Goal: Task Accomplishment & Management: Manage account settings

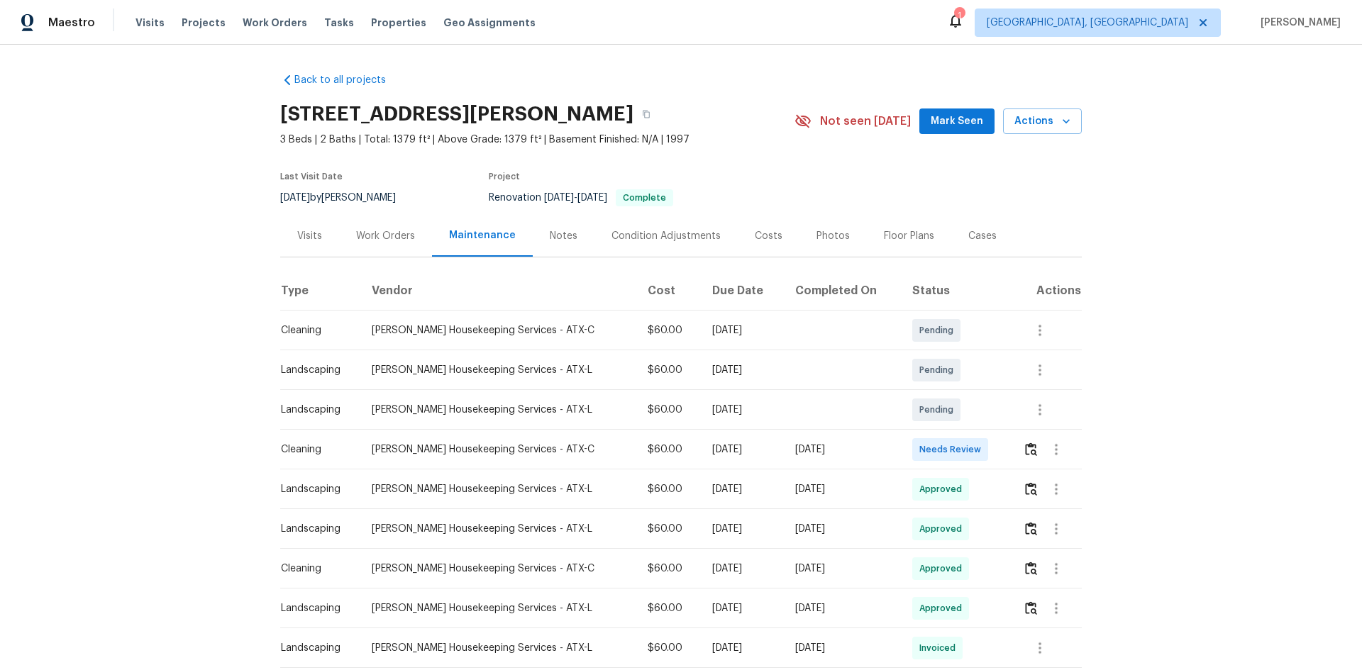
click at [1039, 444] on div at bounding box center [1056, 450] width 34 height 34
click at [1025, 450] on img "button" at bounding box center [1031, 449] width 12 height 13
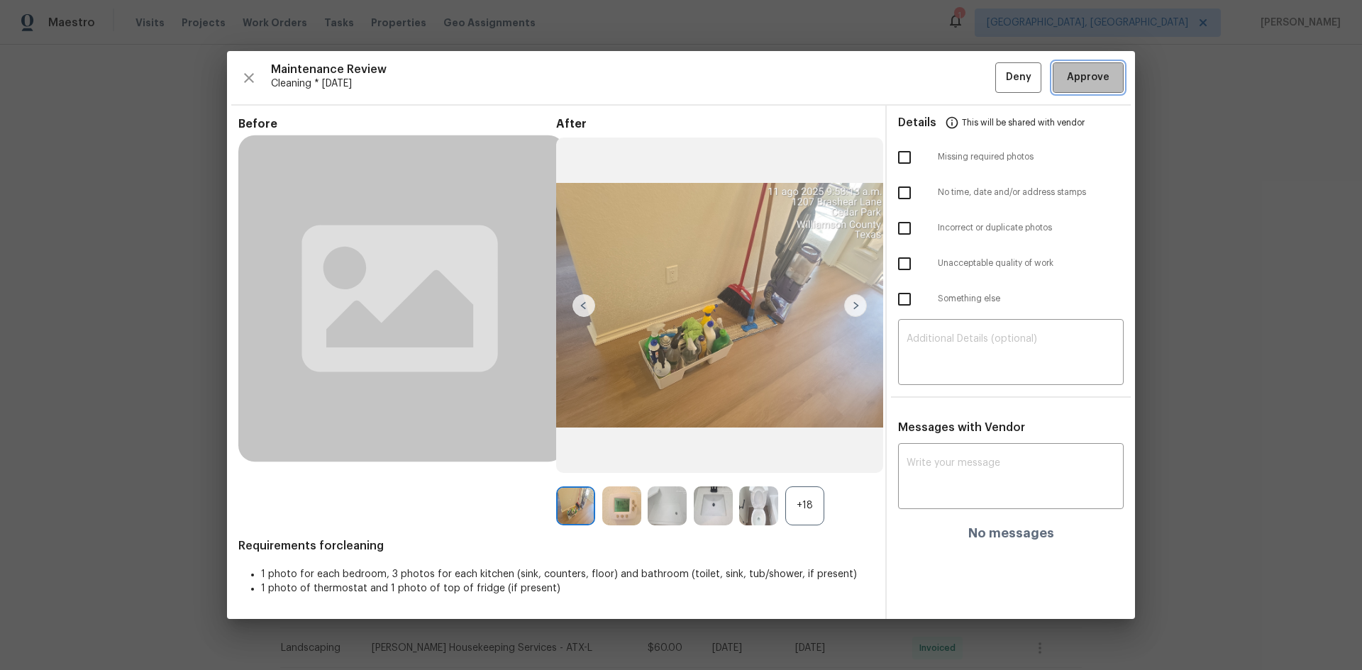
click at [1072, 79] on span "Approve" at bounding box center [1088, 78] width 43 height 18
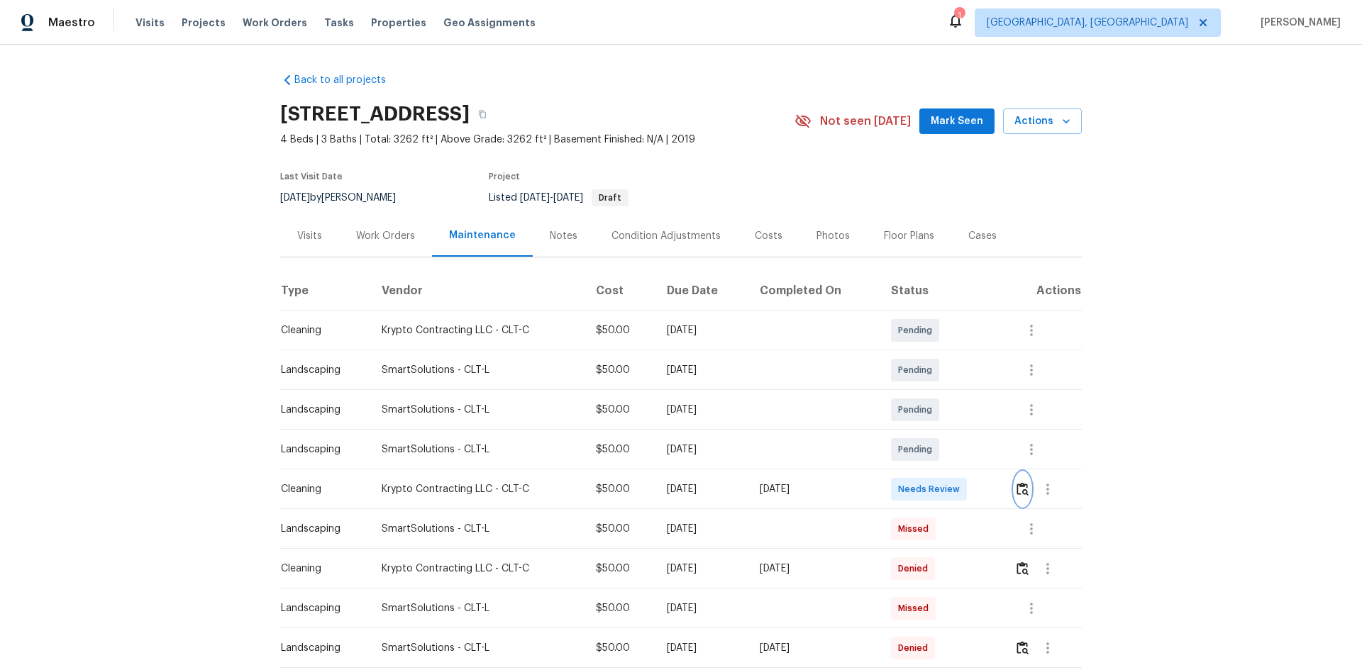
click at [968, 448] on button "button" at bounding box center [1022, 489] width 16 height 34
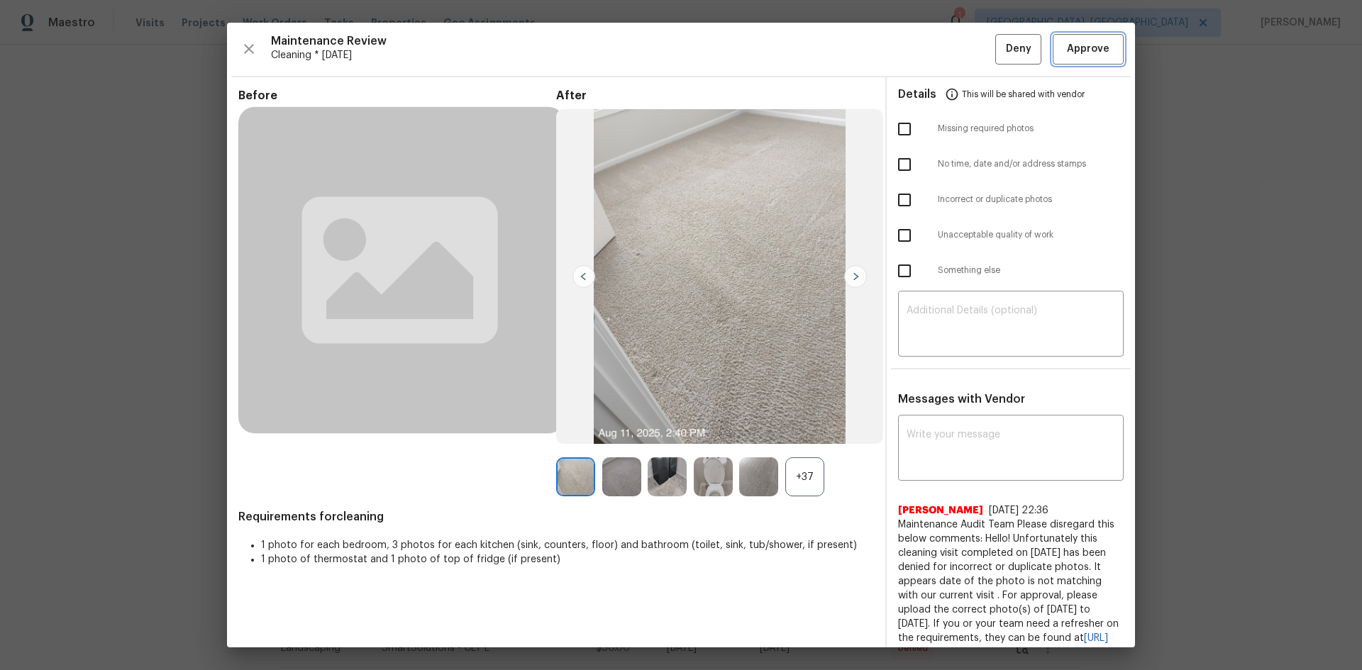
click at [968, 51] on span "Approve" at bounding box center [1088, 49] width 43 height 18
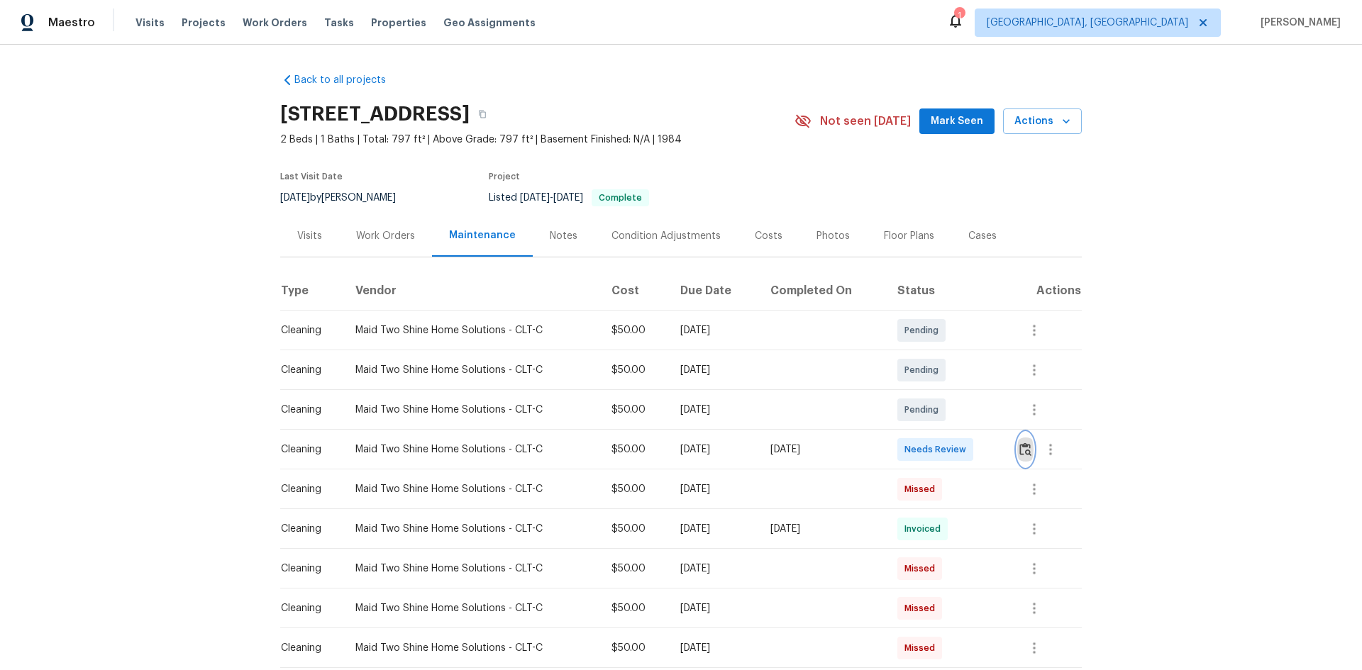
click at [968, 447] on img "button" at bounding box center [1025, 449] width 12 height 13
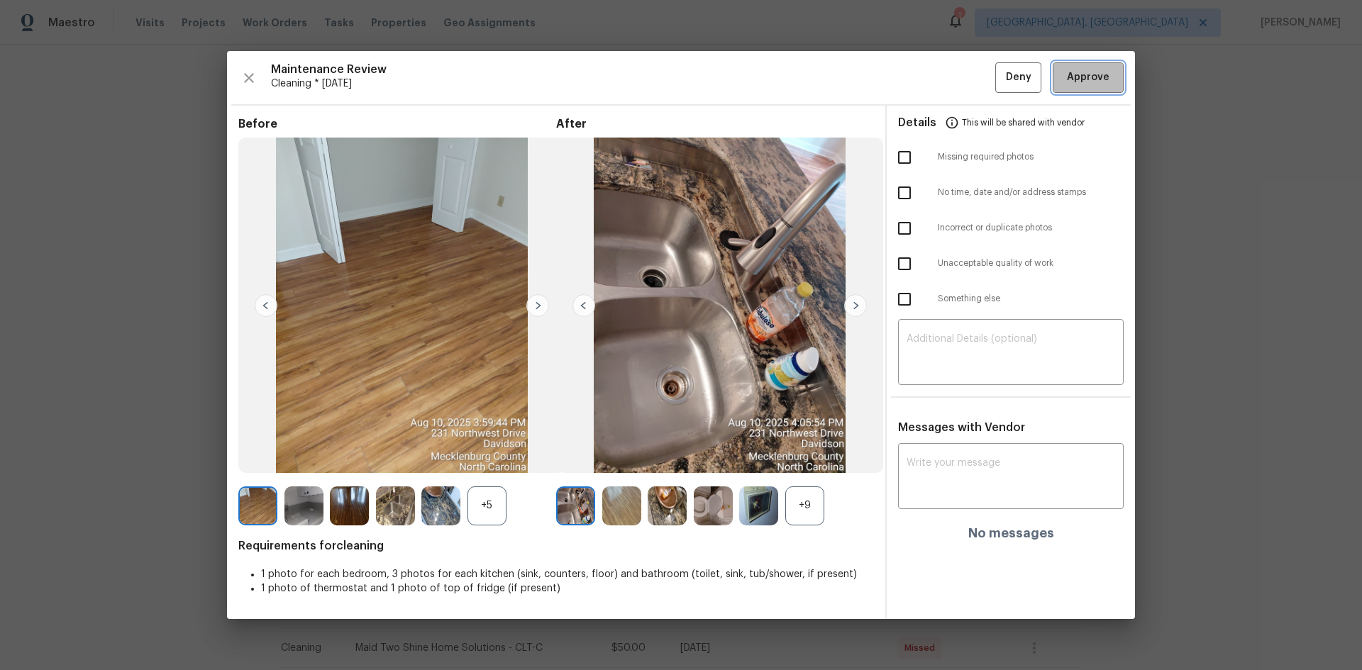
click at [968, 77] on span "Approve" at bounding box center [1088, 78] width 48 height 18
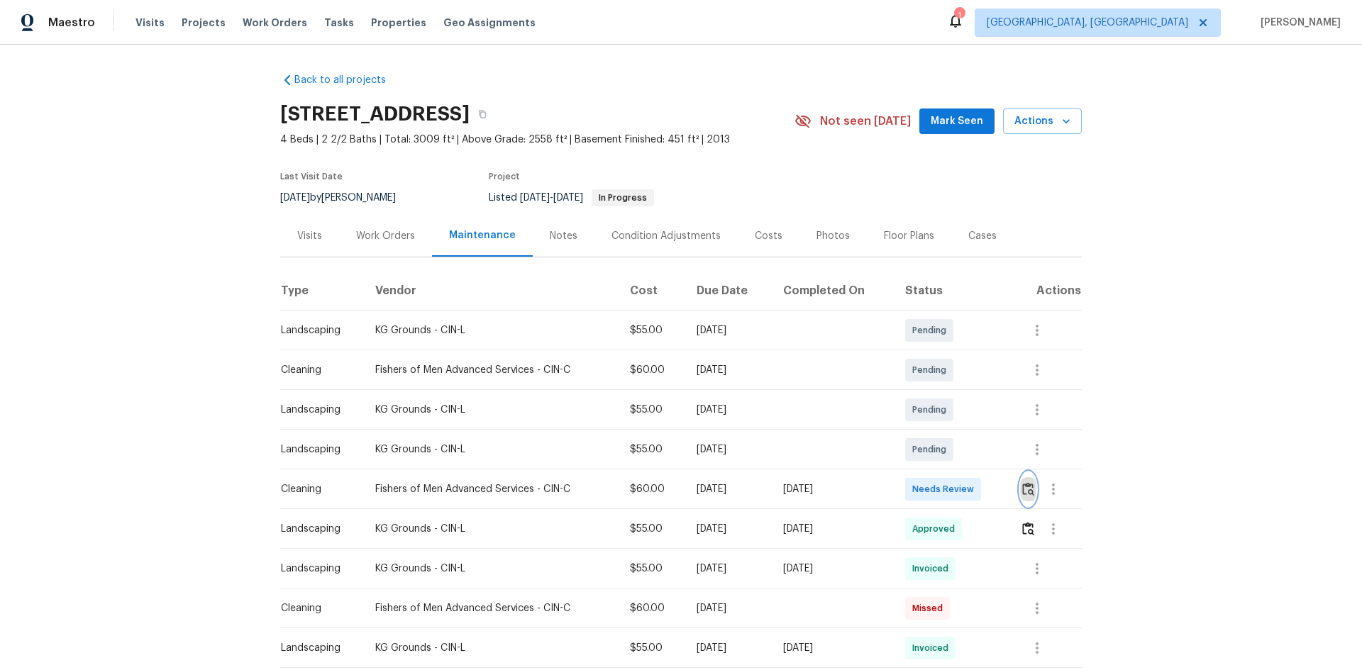
click at [968, 448] on img "button" at bounding box center [1028, 488] width 12 height 13
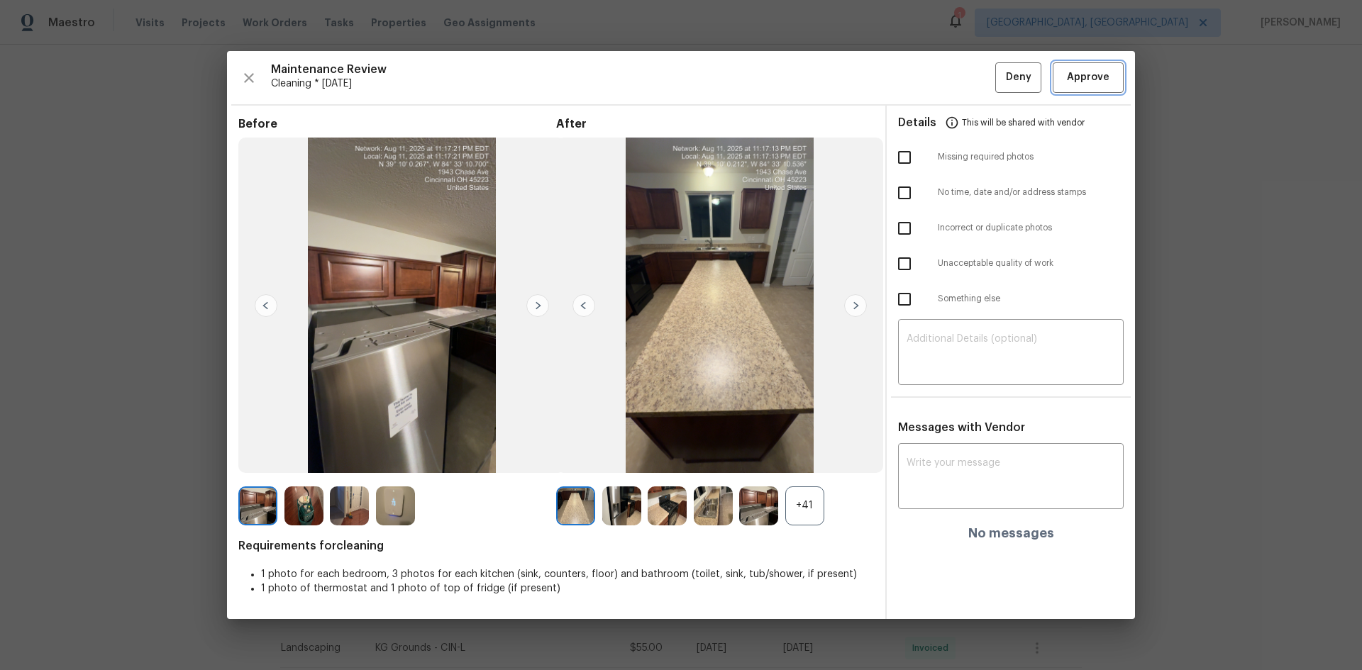
click at [968, 77] on span "Approve" at bounding box center [1088, 78] width 43 height 18
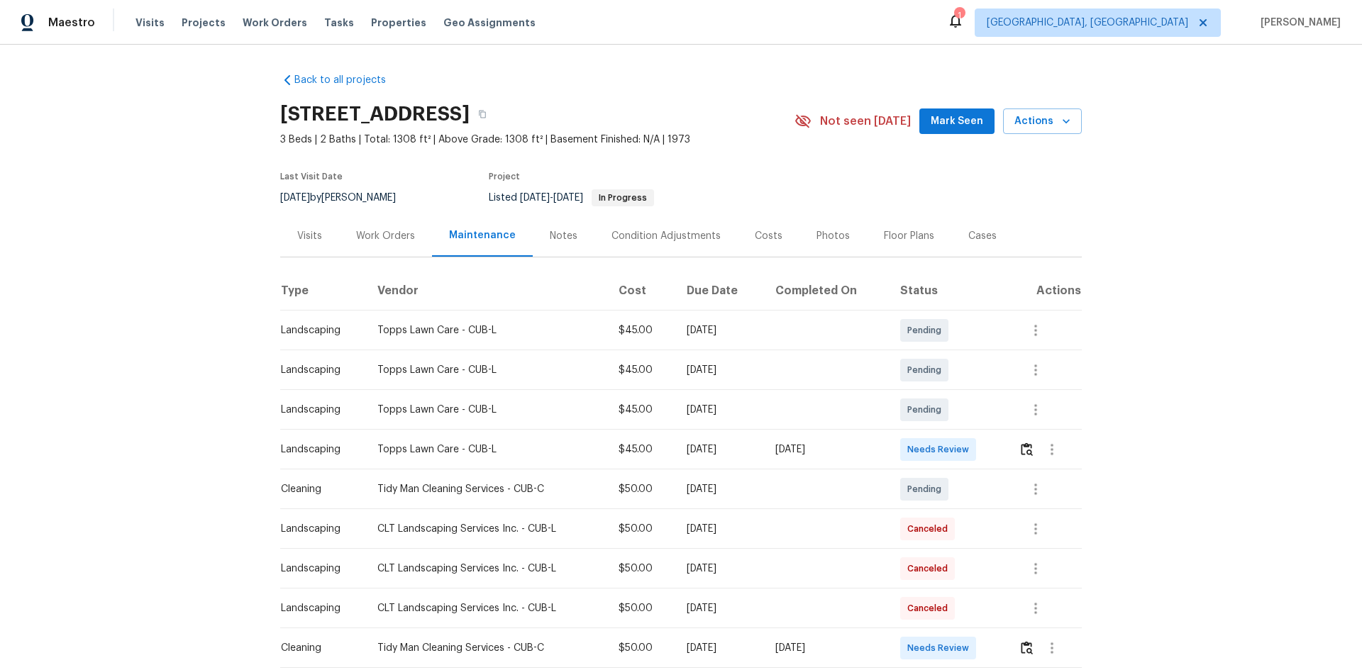
scroll to position [71, 0]
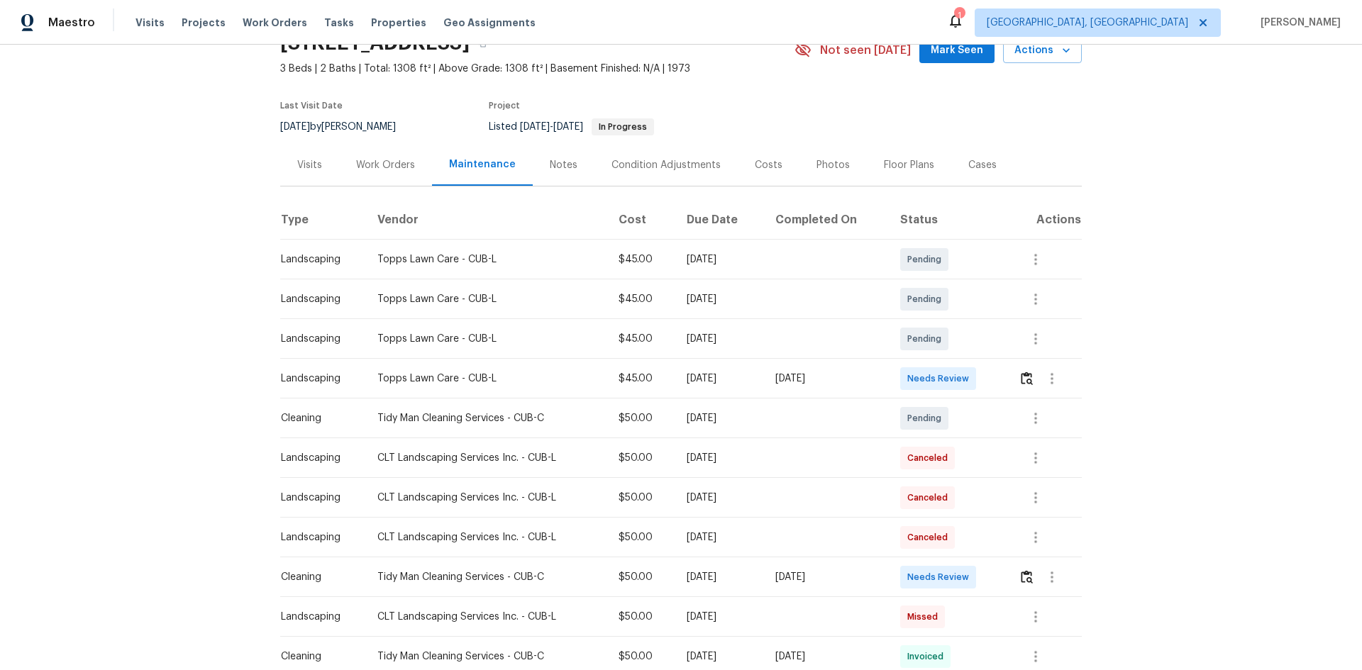
drag, startPoint x: 285, startPoint y: 573, endPoint x: 835, endPoint y: 582, distance: 550.4
click at [835, 582] on tr "Cleaning Tidy Man Cleaning Services - CUB-C $50.00 Mon, Aug 04 2025 Mon, Aug 11…" at bounding box center [680, 577] width 801 height 40
click at [1024, 582] on img "button" at bounding box center [1026, 576] width 12 height 13
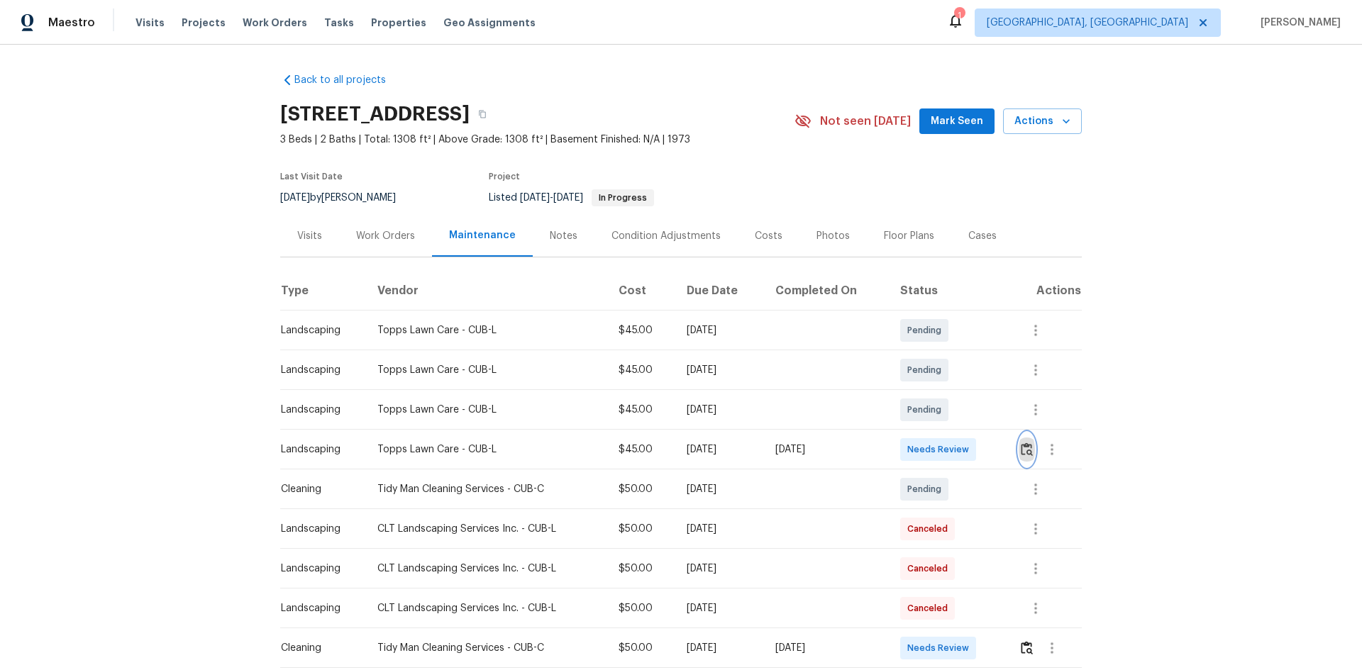
click at [1020, 449] on img "button" at bounding box center [1026, 449] width 12 height 13
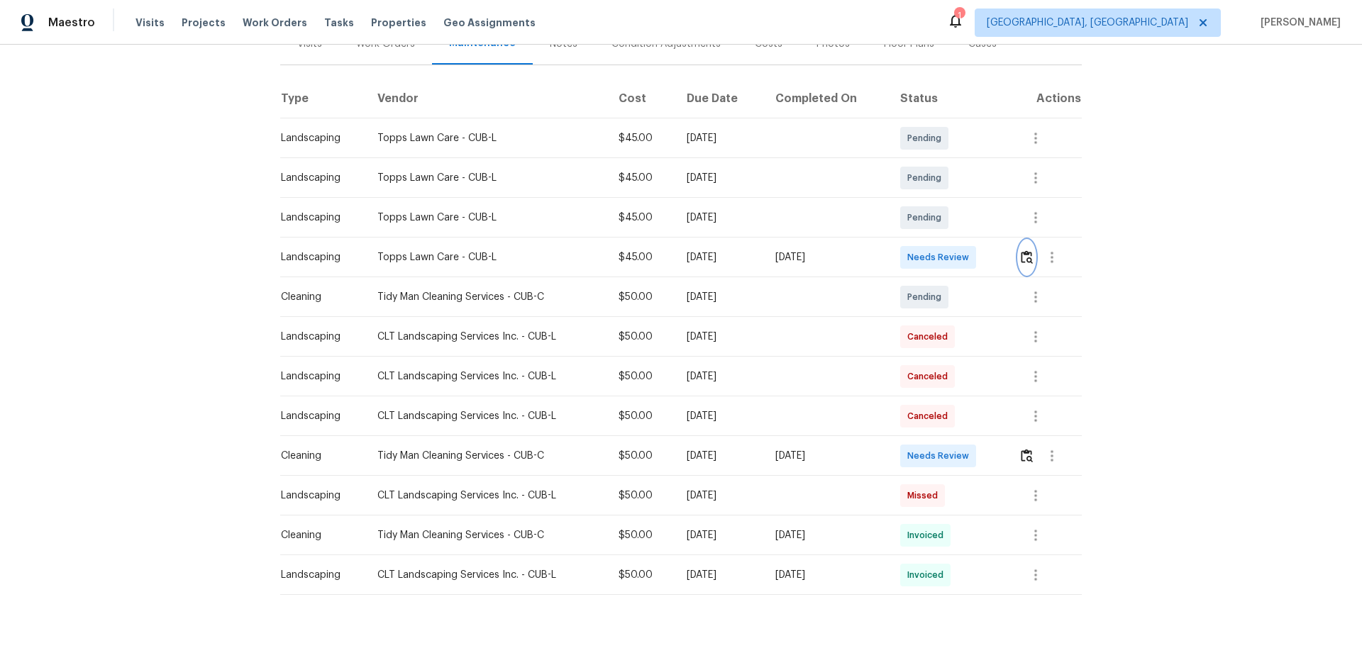
scroll to position [213, 0]
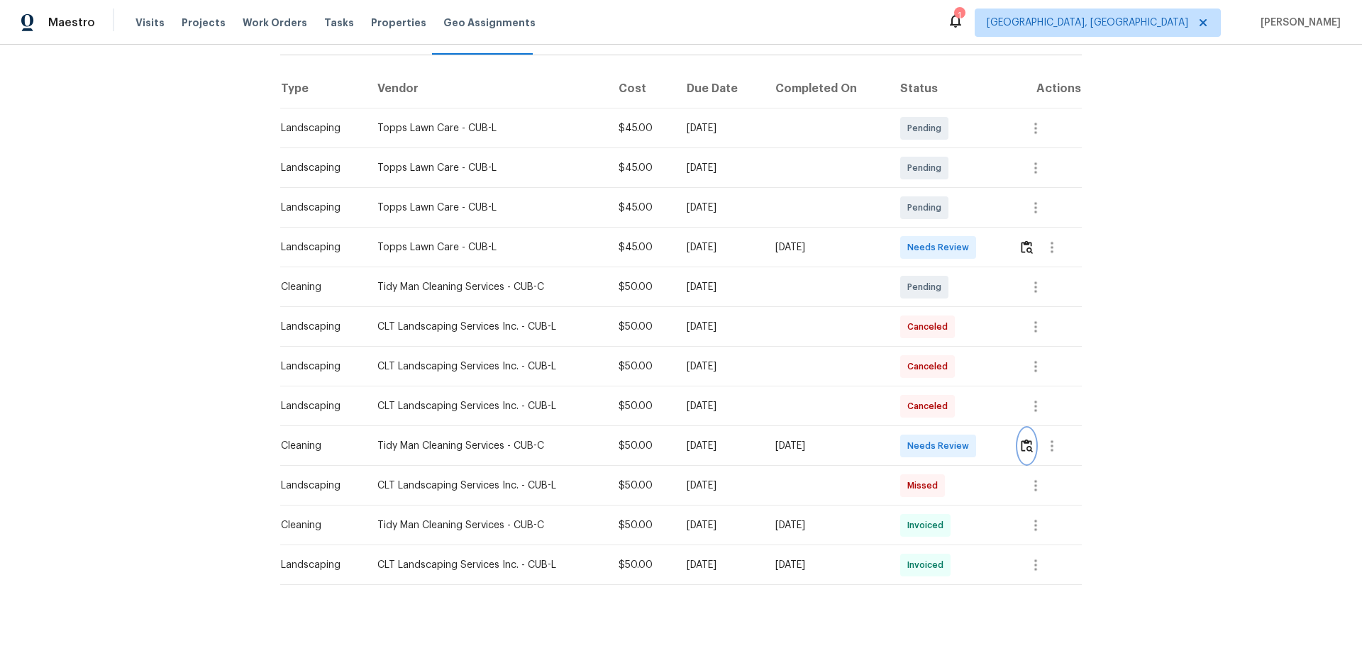
click at [1020, 439] on img "button" at bounding box center [1026, 445] width 12 height 13
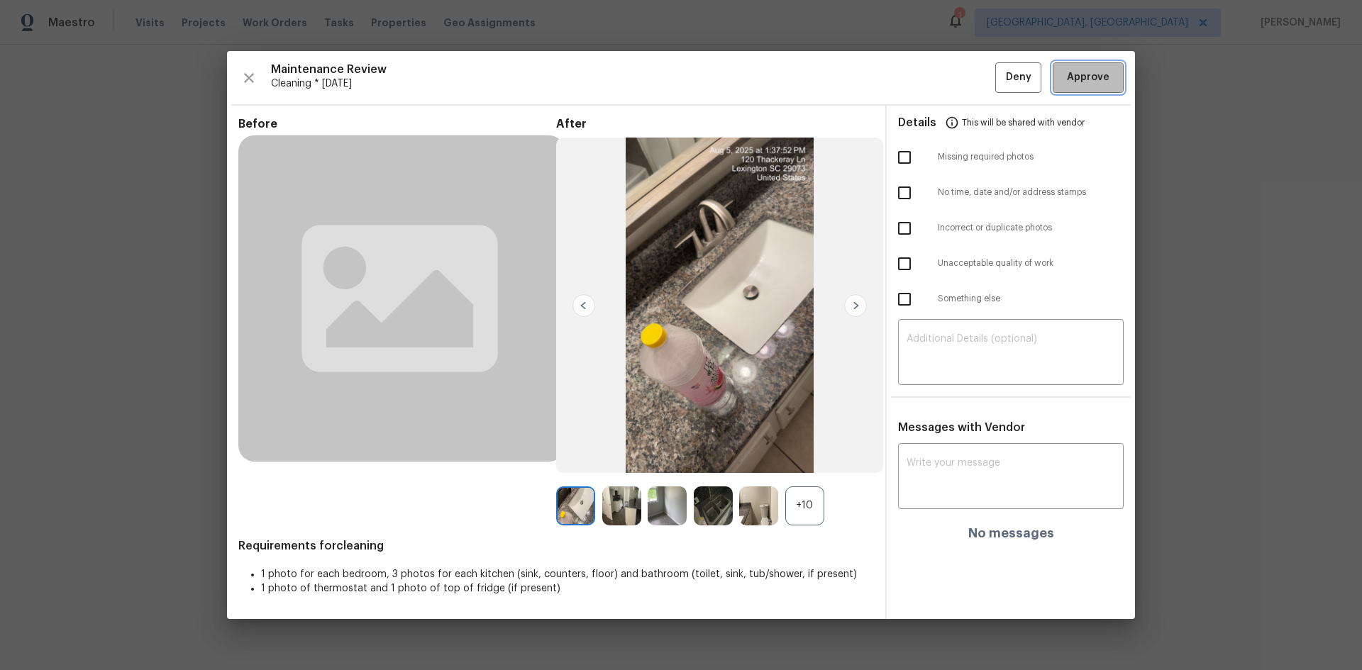
click at [1089, 68] on button "Approve" at bounding box center [1087, 77] width 71 height 30
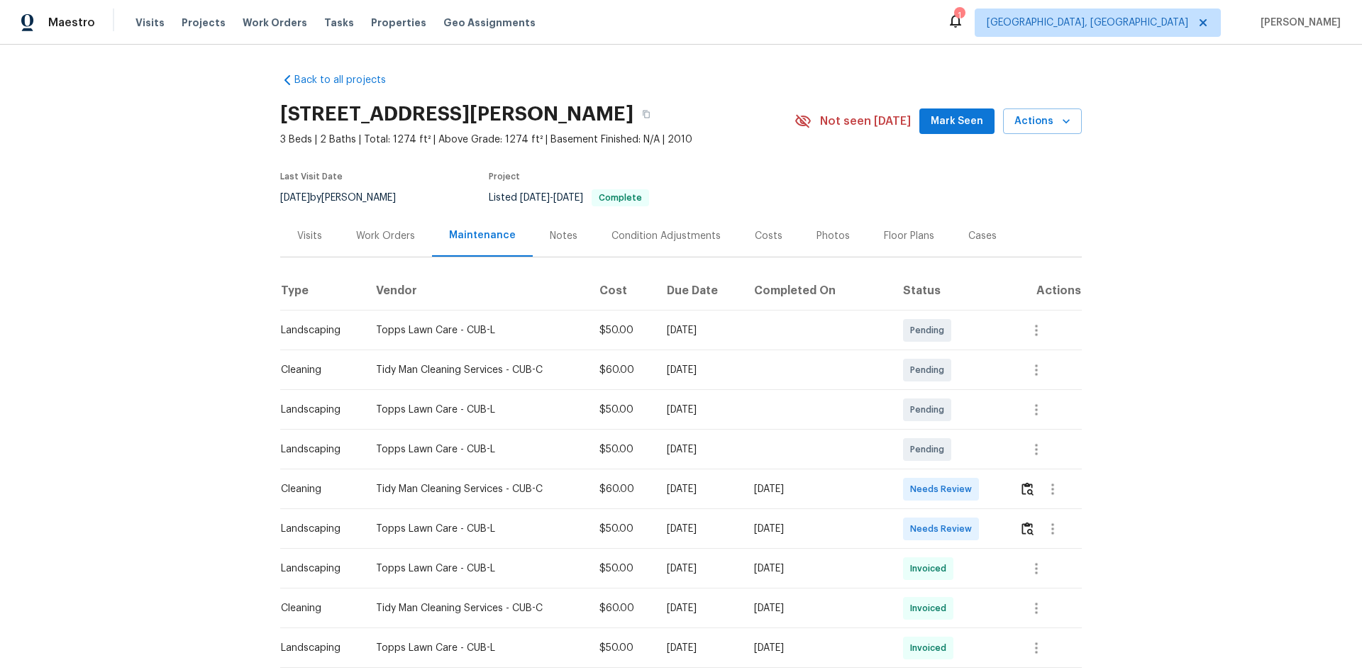
drag, startPoint x: 286, startPoint y: 488, endPoint x: 947, endPoint y: 487, distance: 661.6
click at [879, 486] on tr "Cleaning Tidy Man Cleaning Services - CUB-C $60.00 Mon, Aug 04 2025 Mon, Aug 11…" at bounding box center [680, 489] width 801 height 40
click at [1021, 487] on img "button" at bounding box center [1027, 488] width 12 height 13
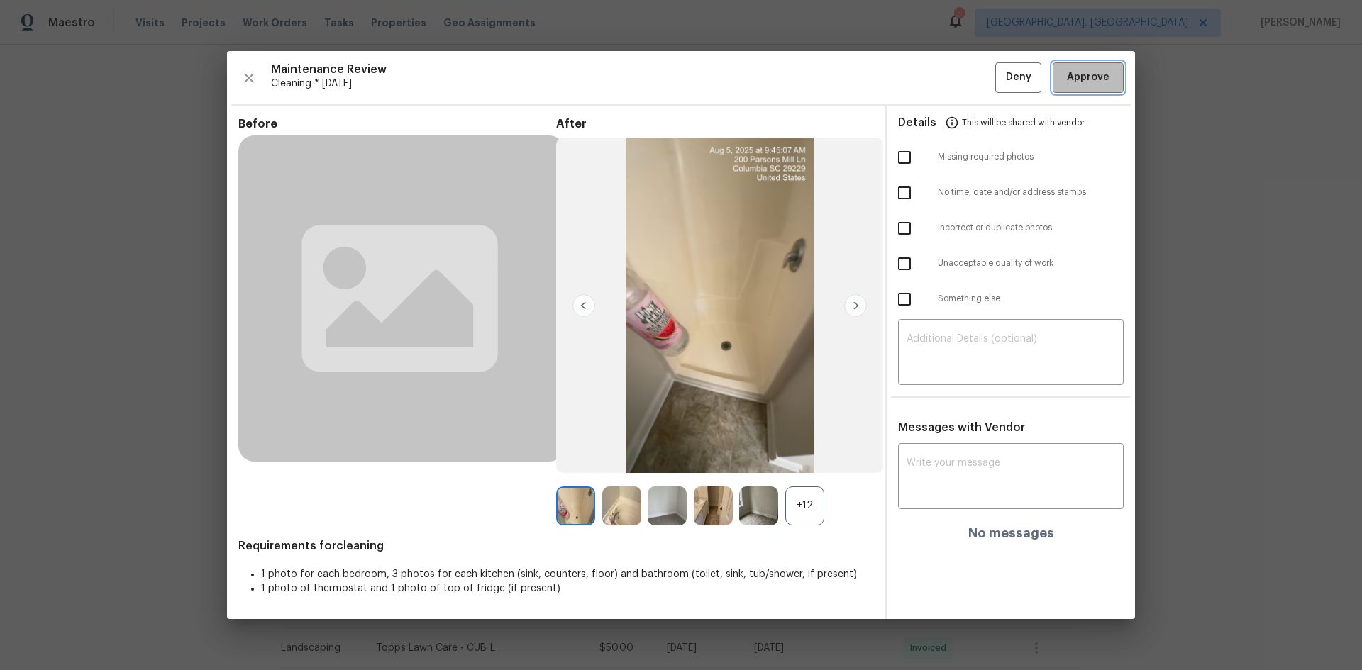
click at [1096, 69] on span "Approve" at bounding box center [1088, 78] width 43 height 18
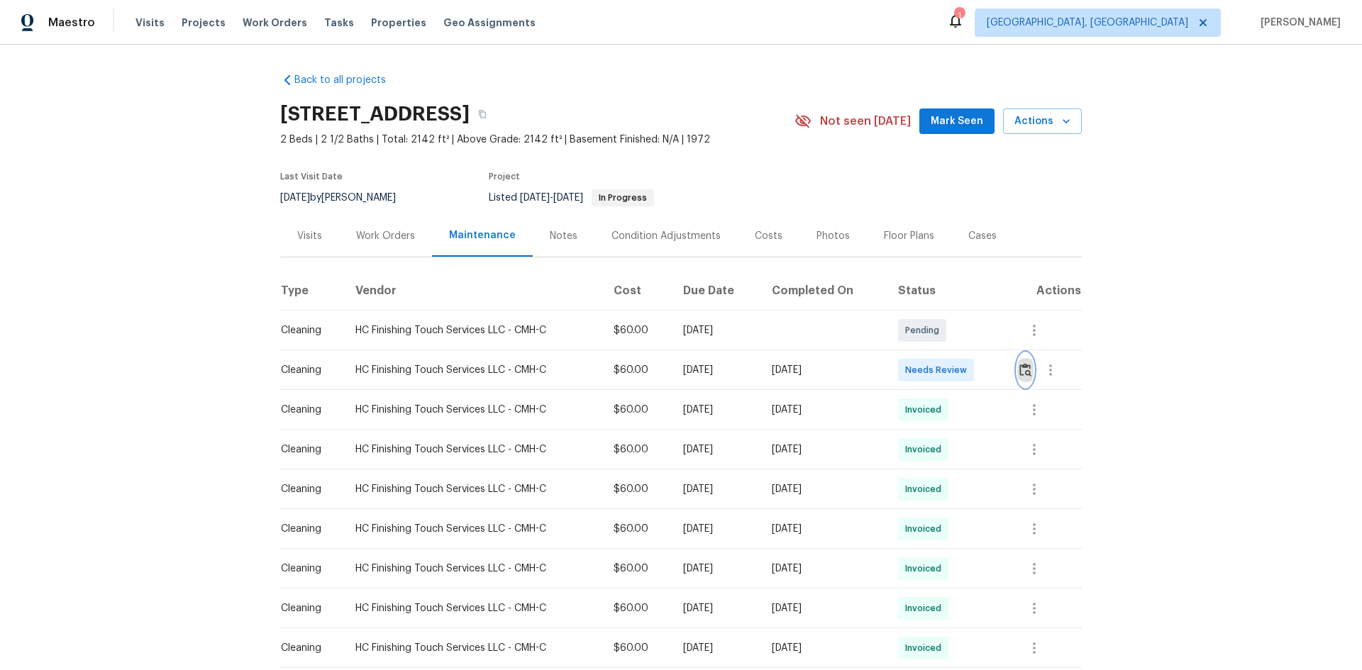
click at [968, 367] on img "button" at bounding box center [1025, 369] width 12 height 13
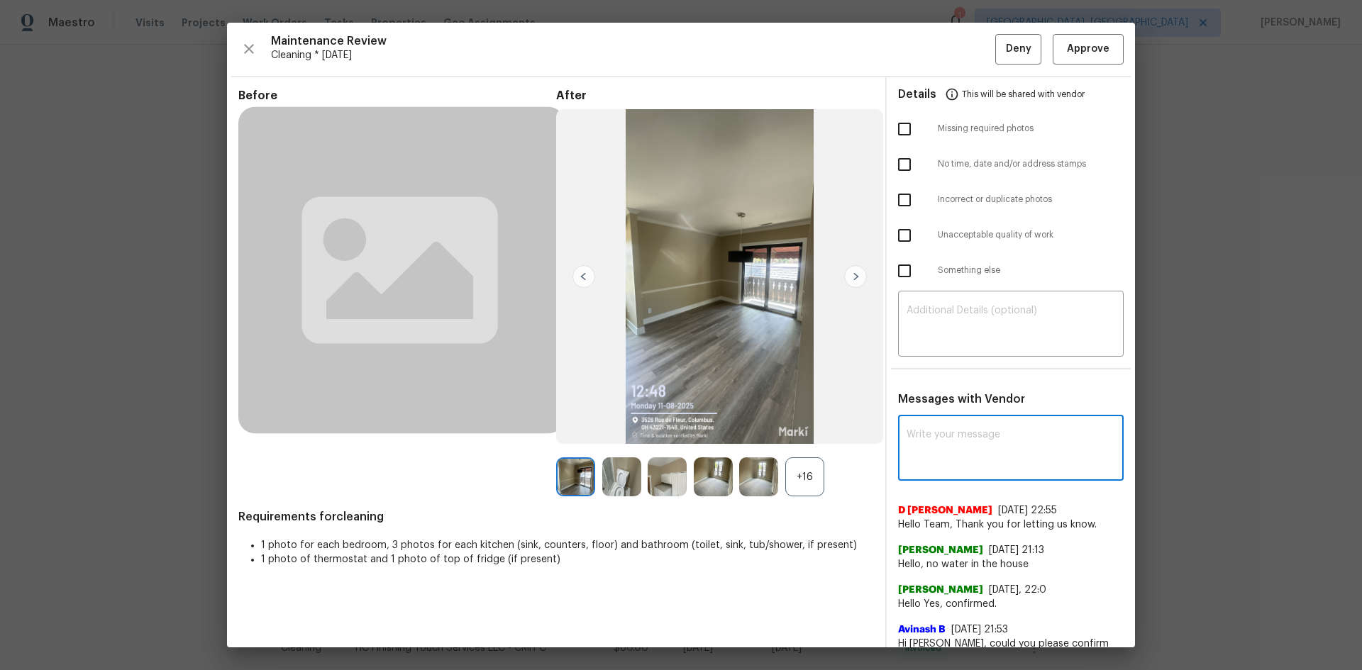
click at [968, 448] on textarea at bounding box center [1010, 450] width 208 height 40
paste textarea "Maintenance Audit Team: Hello! Unfortunately, this cleaning visit completed on …"
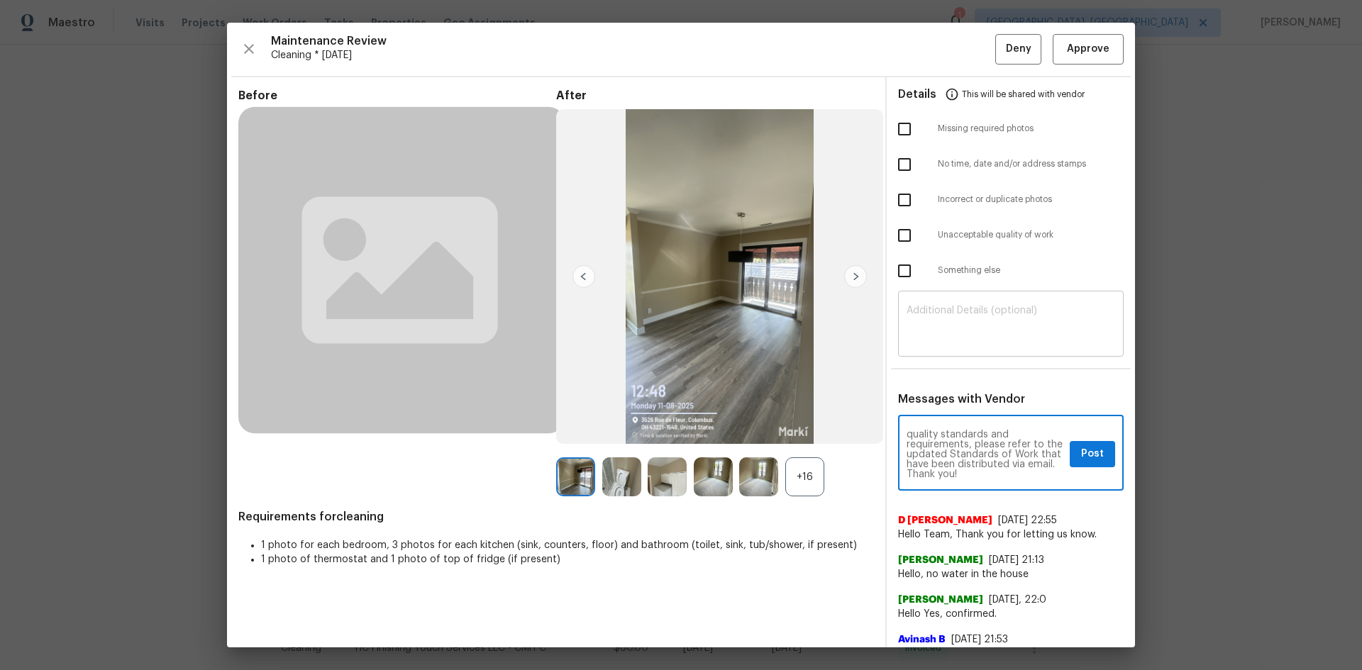
type textarea "Maintenance Audit Team: Hello! Unfortunately, this cleaning visit completed on …"
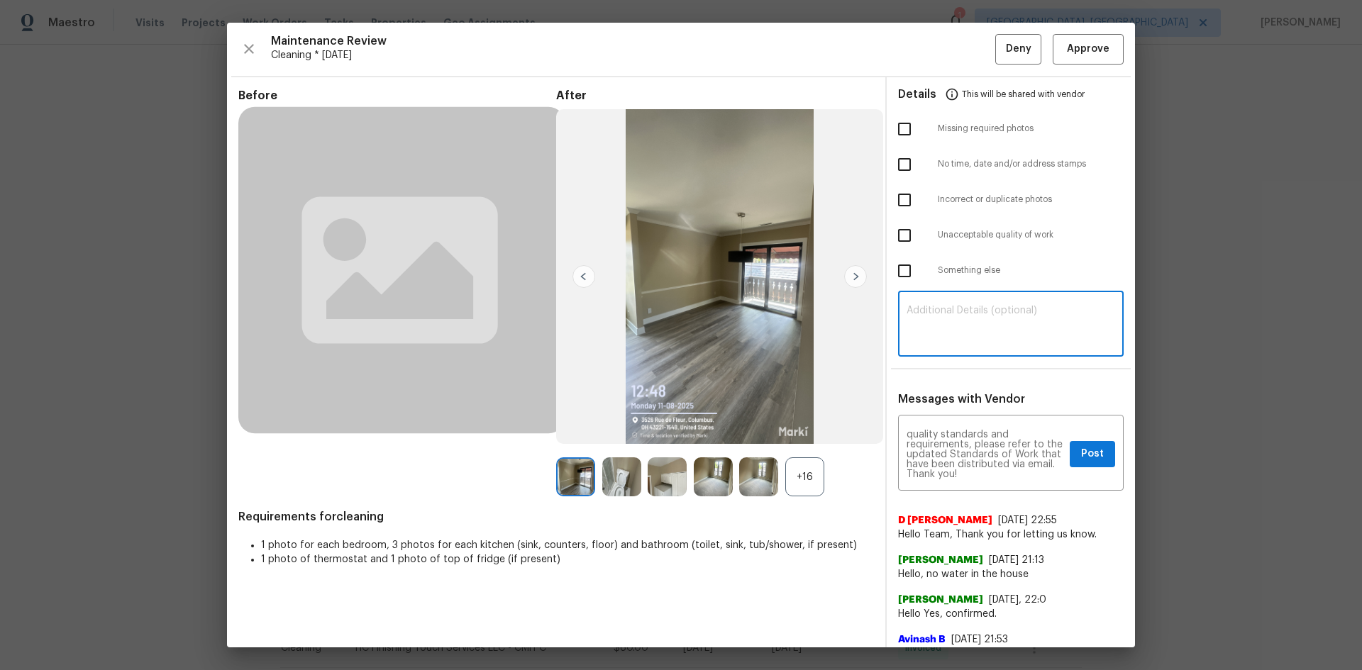
click at [968, 313] on textarea at bounding box center [1010, 326] width 208 height 40
paste textarea "Maintenance Audit Team: Hello! Unfortunately, this cleaning visit completed on …"
type textarea "Maintenance Audit Team: Hello! Unfortunately, this cleaning visit completed on …"
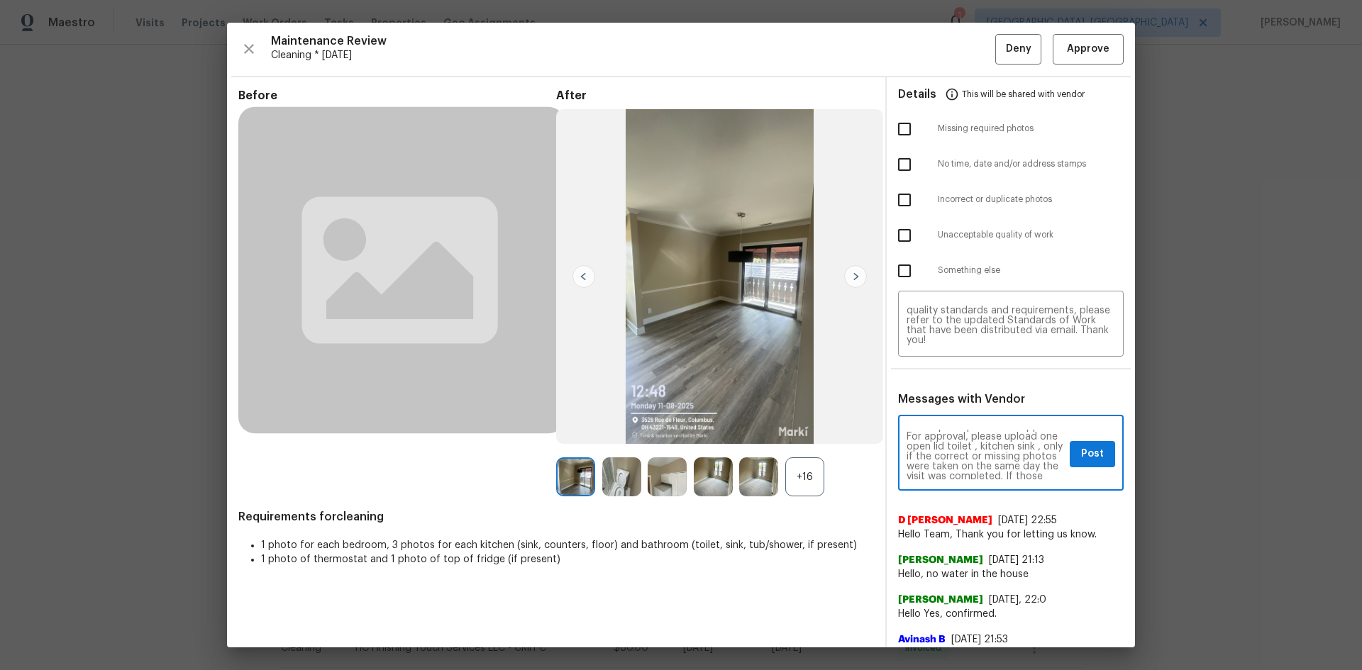
scroll to position [57, 0]
click at [968, 448] on span "Post" at bounding box center [1092, 454] width 23 height 18
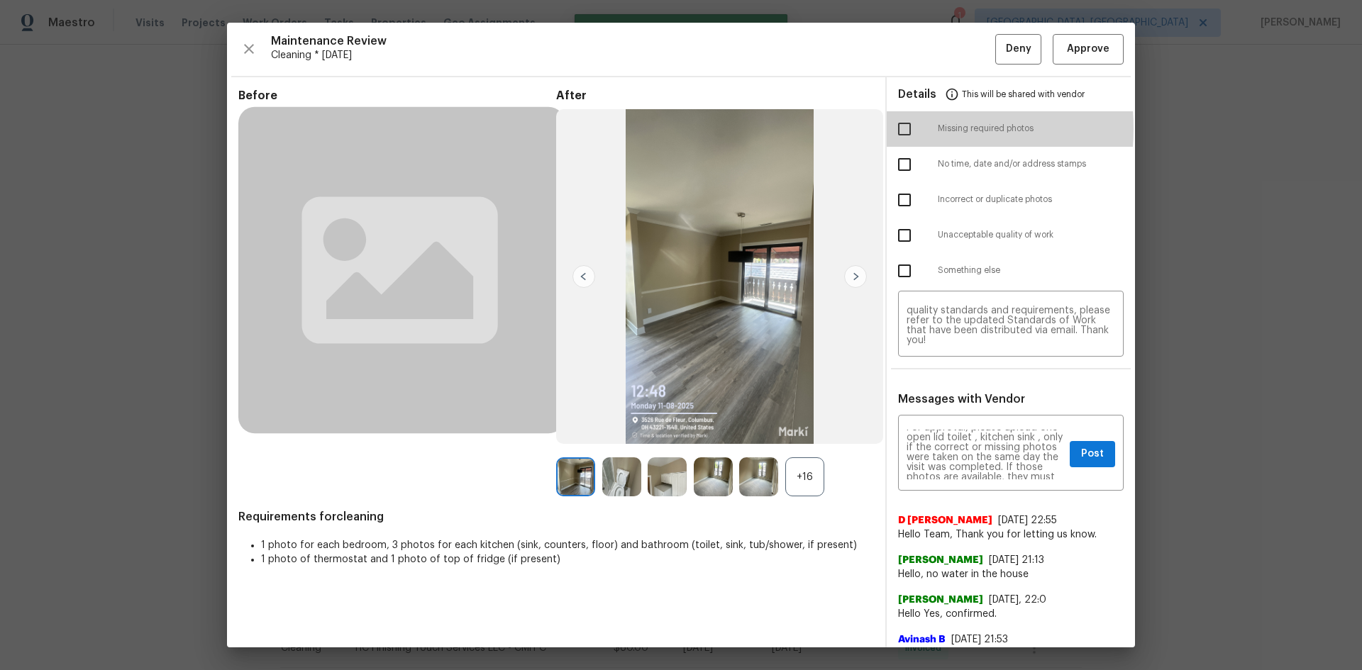
click at [894, 128] on input "checkbox" at bounding box center [904, 129] width 30 height 30
checkbox input "true"
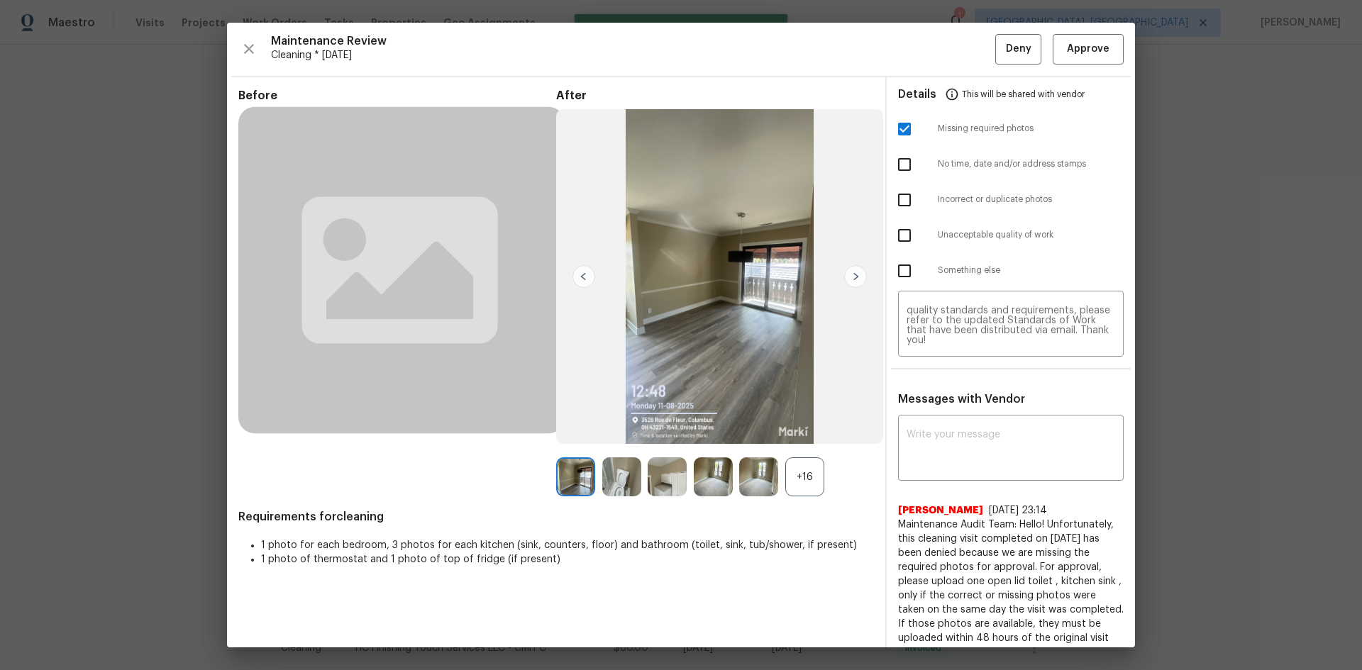
scroll to position [0, 0]
click at [968, 45] on span "Deny" at bounding box center [1019, 49] width 26 height 18
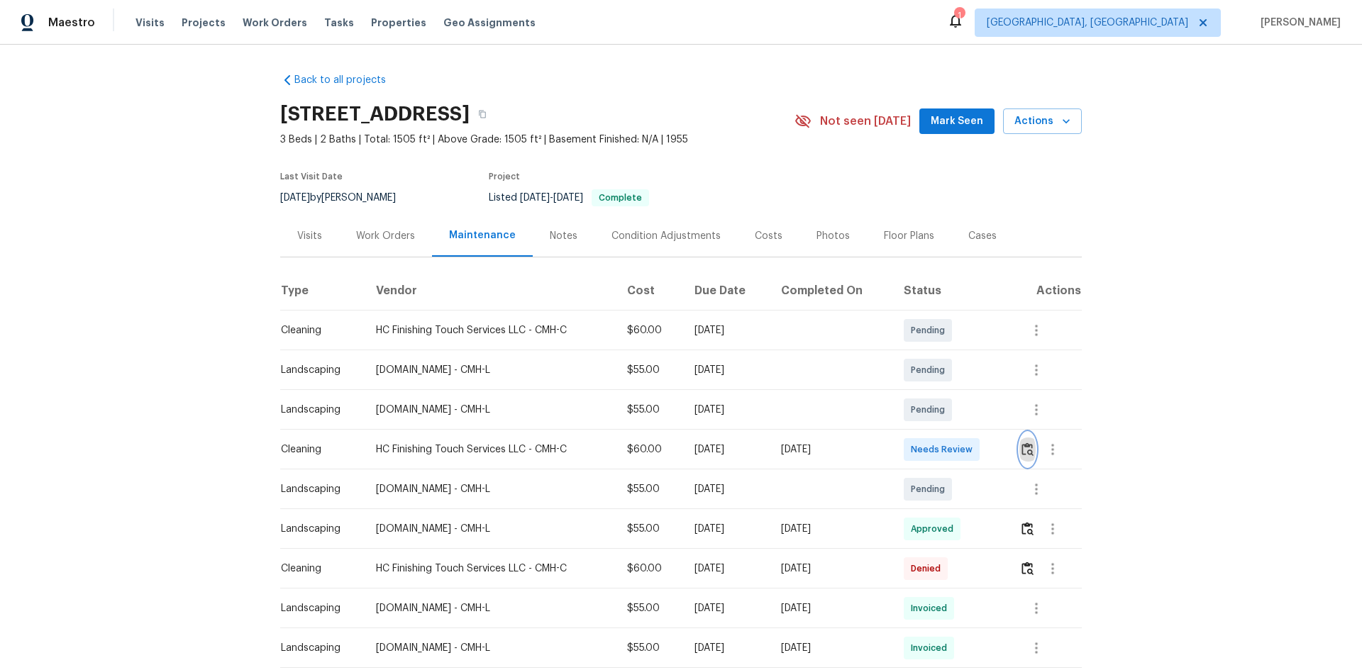
click at [968, 448] on img "button" at bounding box center [1027, 449] width 12 height 13
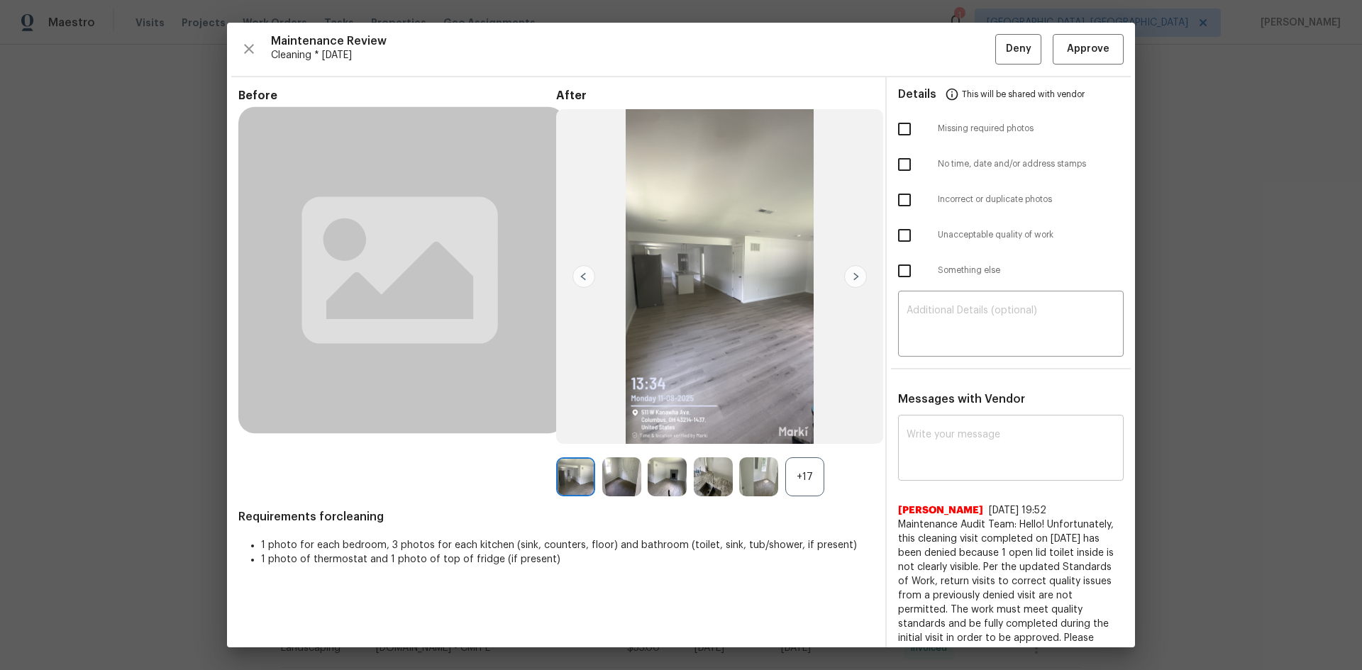
click at [968, 440] on textarea at bounding box center [1010, 450] width 208 height 40
paste textarea "Maintenance Audit Team: Hello! Unfortunately, this cleaning visit completed on …"
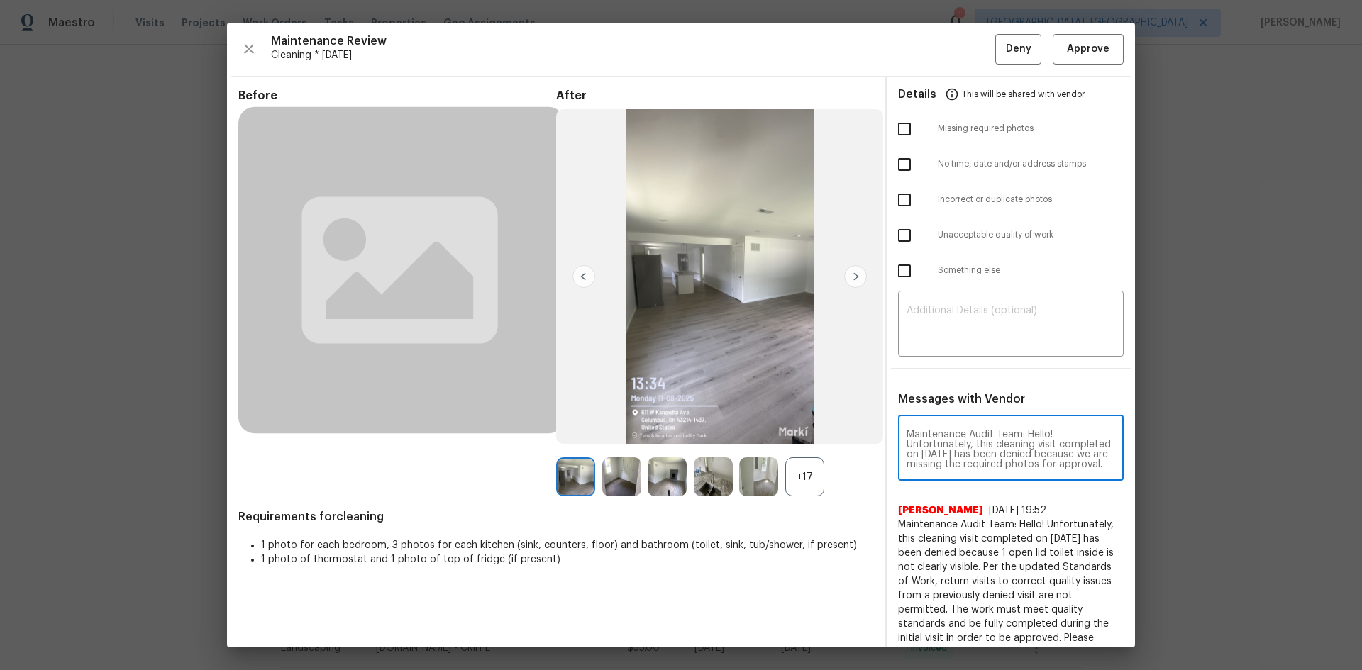
scroll to position [199, 0]
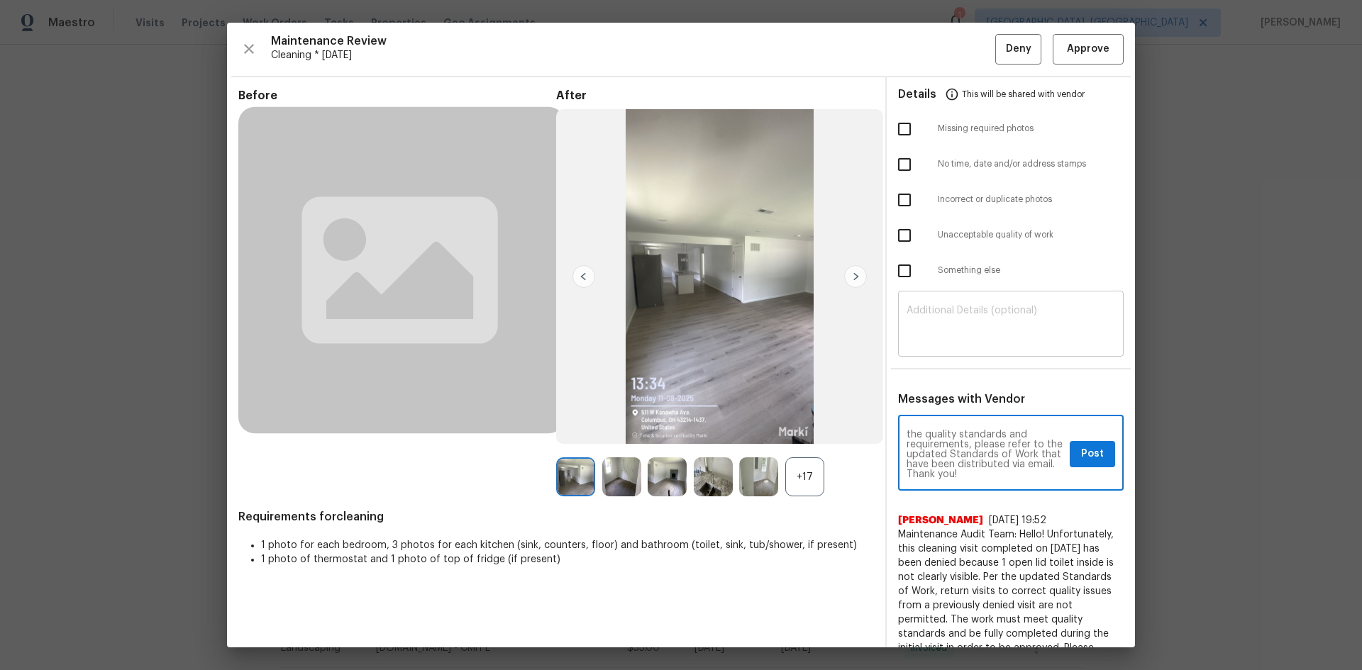
type textarea "Maintenance Audit Team: Hello! Unfortunately, this cleaning visit completed on …"
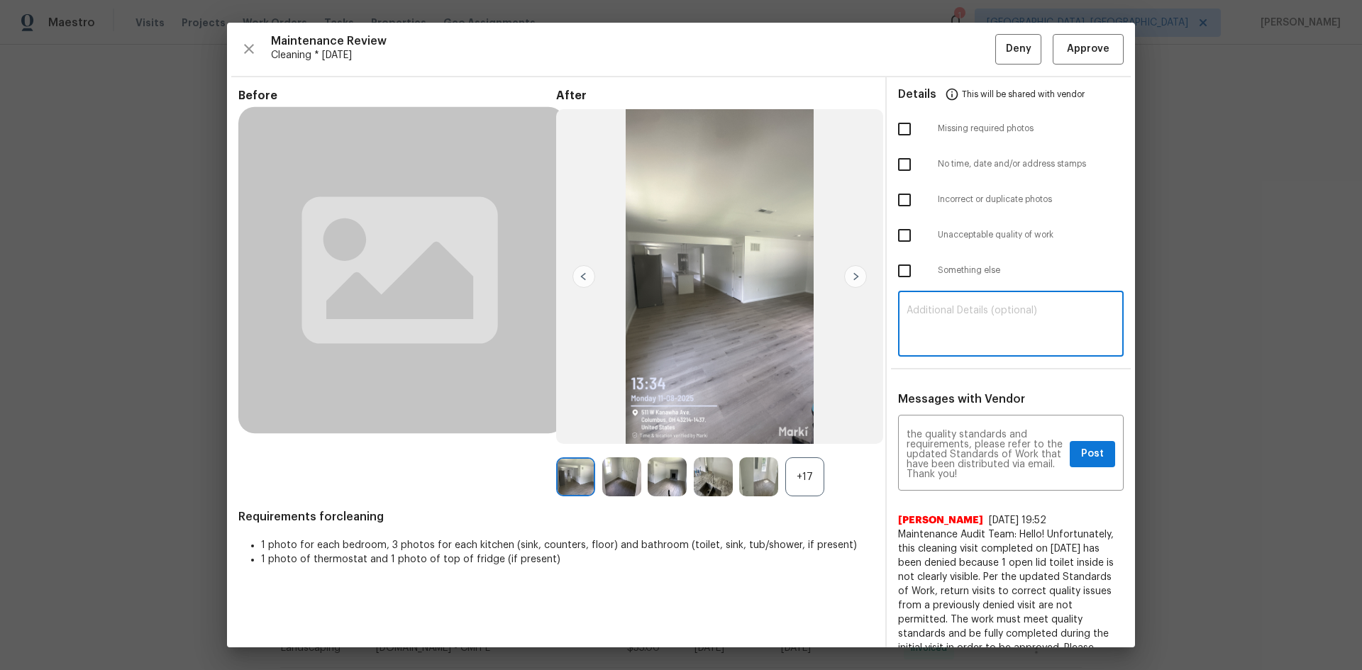
click at [968, 322] on textarea at bounding box center [1010, 326] width 208 height 40
paste textarea "Maintenance Audit Team: Hello! Unfortunately, this cleaning visit completed on …"
type textarea "Maintenance Audit Team: Hello! Unfortunately, this cleaning visit completed on …"
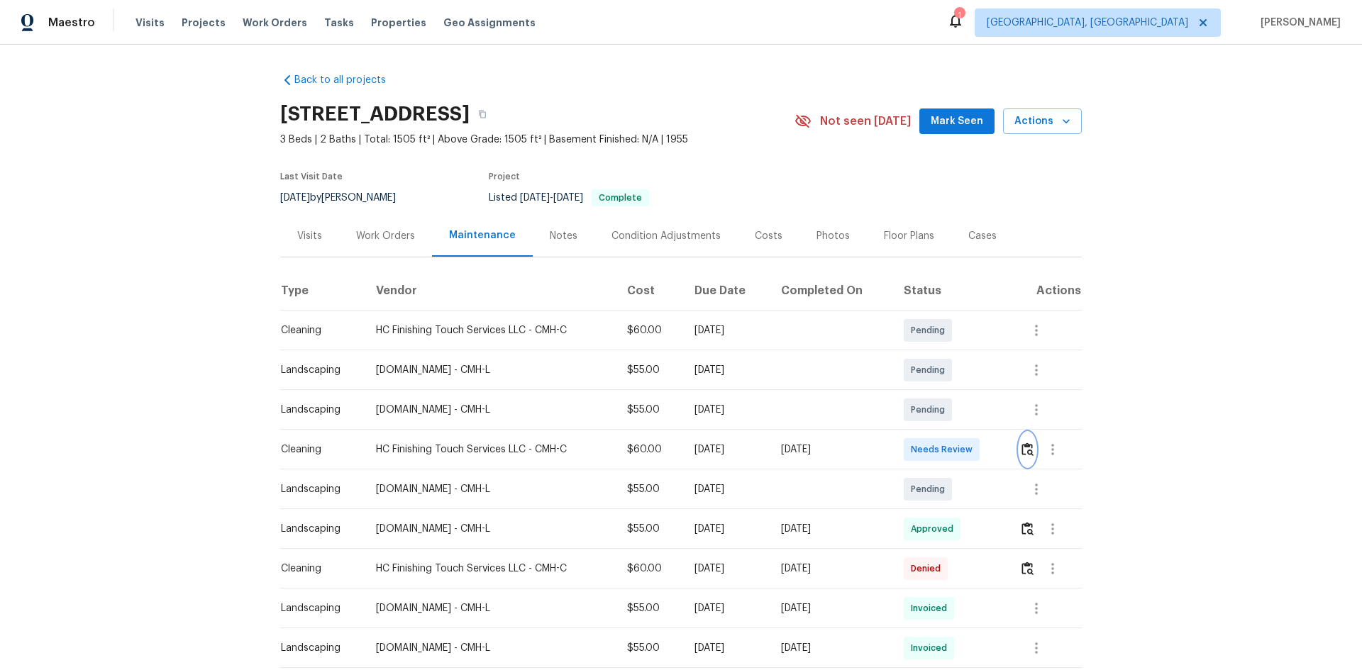
click at [968, 448] on img "button" at bounding box center [1027, 449] width 12 height 13
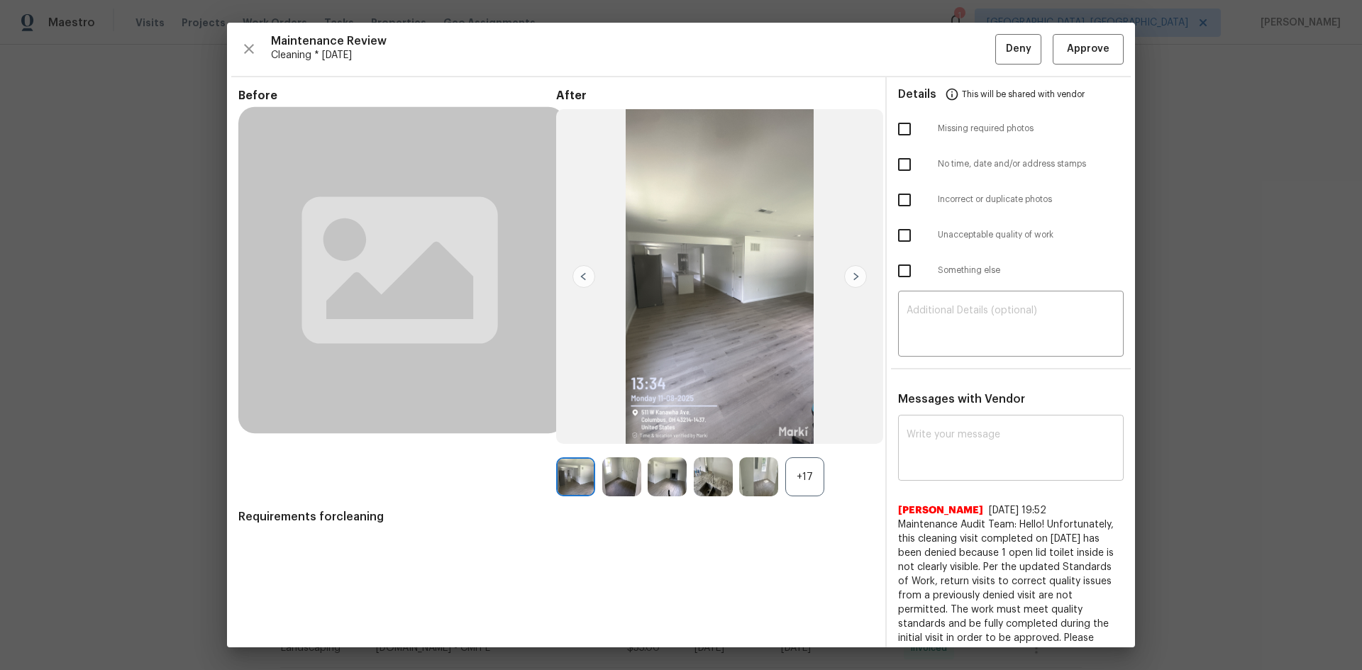
click at [968, 447] on textarea at bounding box center [1010, 450] width 208 height 40
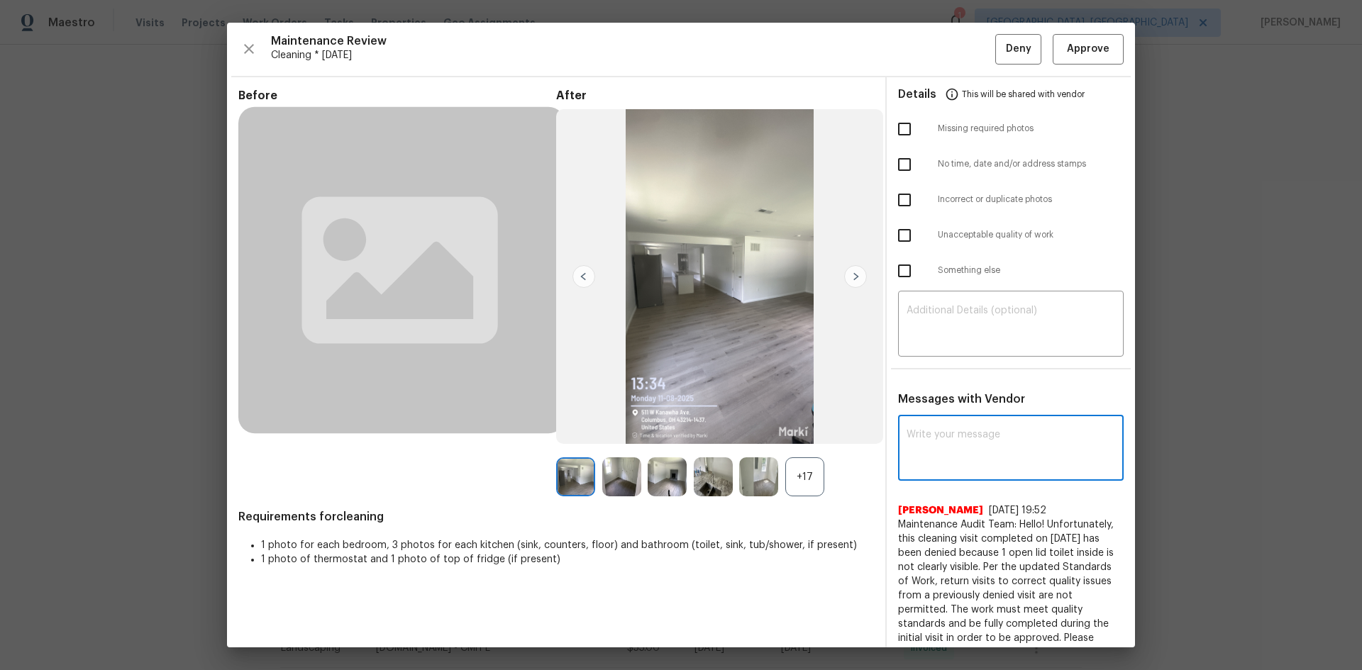
paste textarea "Maintenance Audit Team: Hello! Unfortunately, this cleaning visit completed on …"
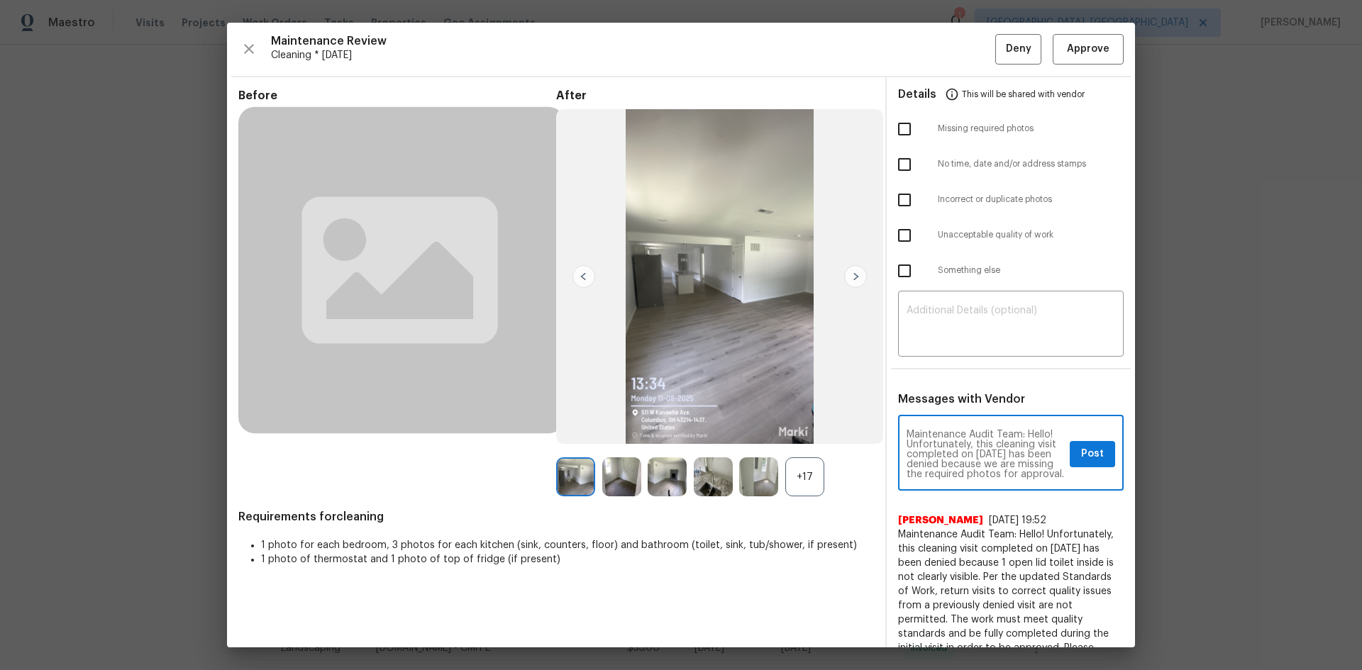
scroll to position [199, 0]
type textarea "Maintenance Audit Team: Hello! Unfortunately, this cleaning visit completed on …"
click at [968, 354] on div "​" at bounding box center [1011, 325] width 226 height 62
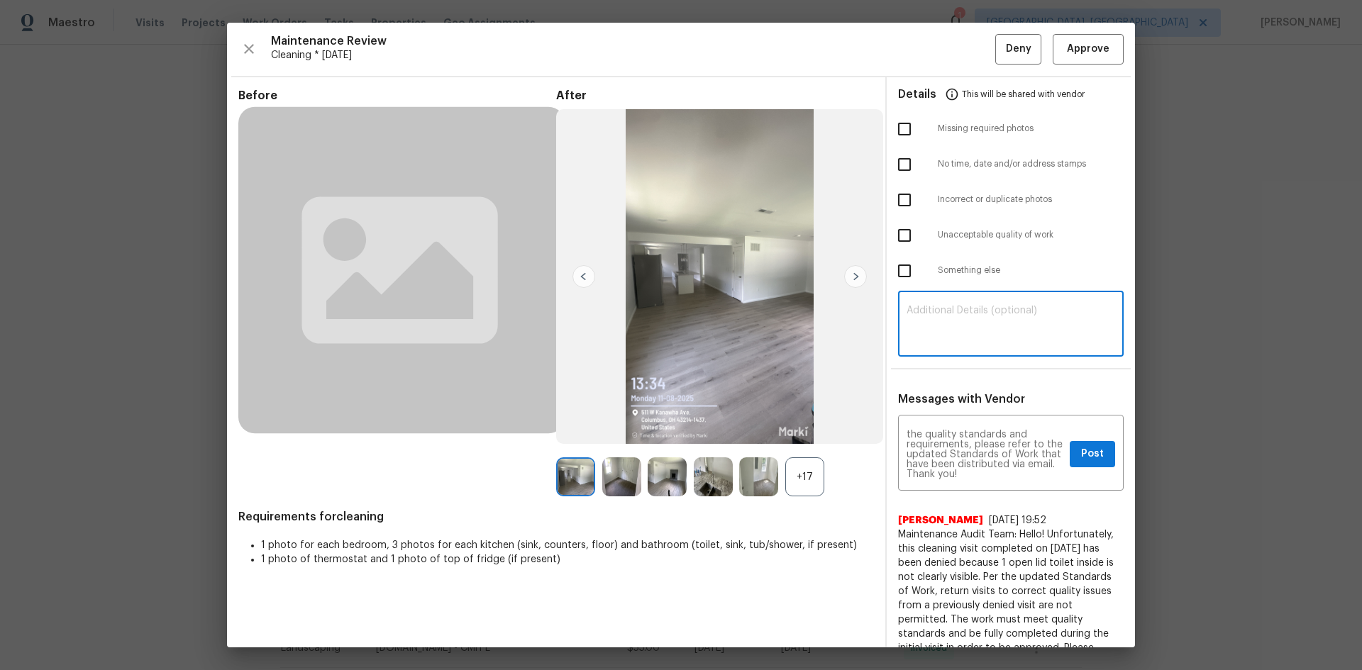
paste textarea "Maintenance Audit Team: Hello! Unfortunately, this cleaning visit completed on …"
type textarea "Maintenance Audit Team: Hello! Unfortunately, this cleaning visit completed on …"
click at [968, 447] on span "Post" at bounding box center [1092, 454] width 23 height 18
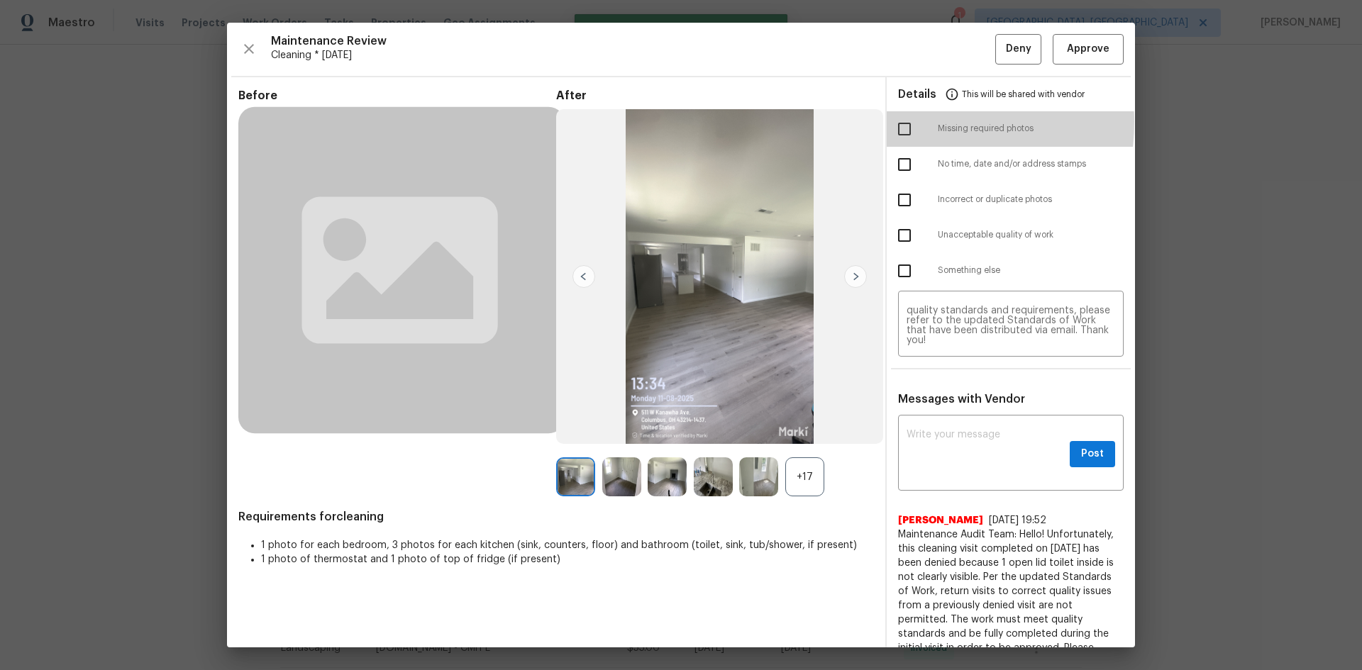
click at [901, 122] on input "checkbox" at bounding box center [904, 129] width 30 height 30
checkbox input "true"
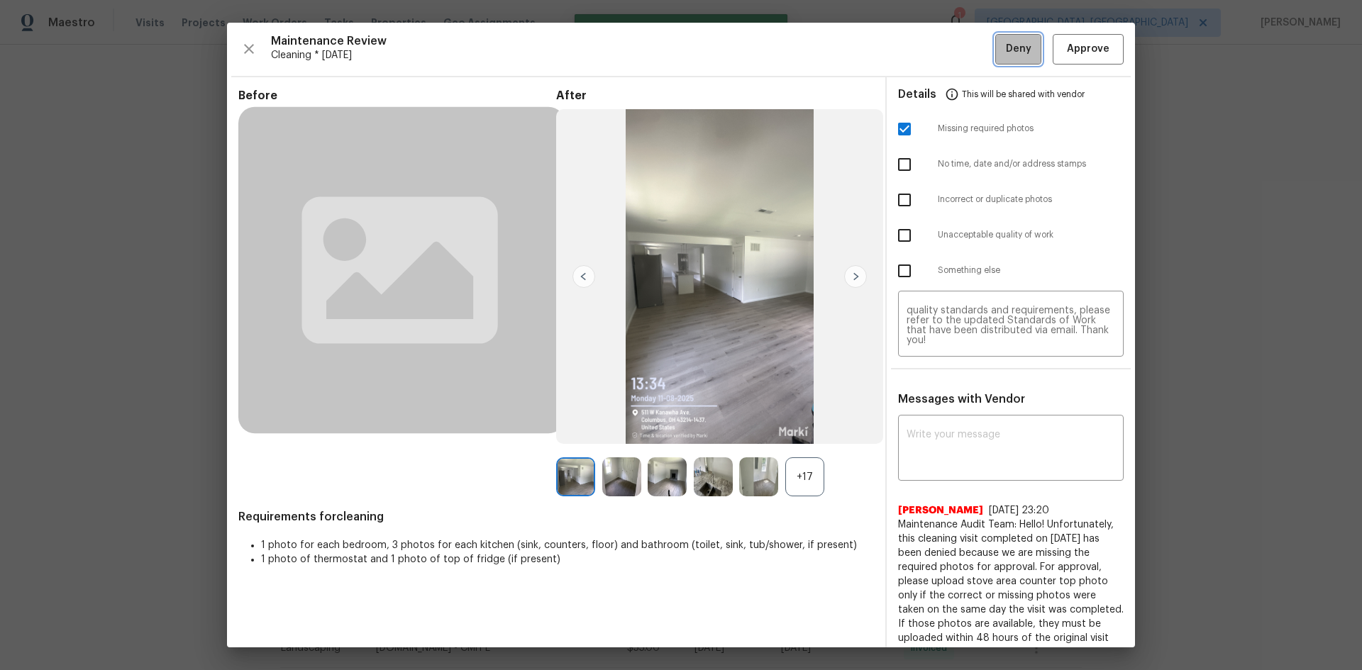
click at [968, 43] on span "Deny" at bounding box center [1019, 49] width 26 height 18
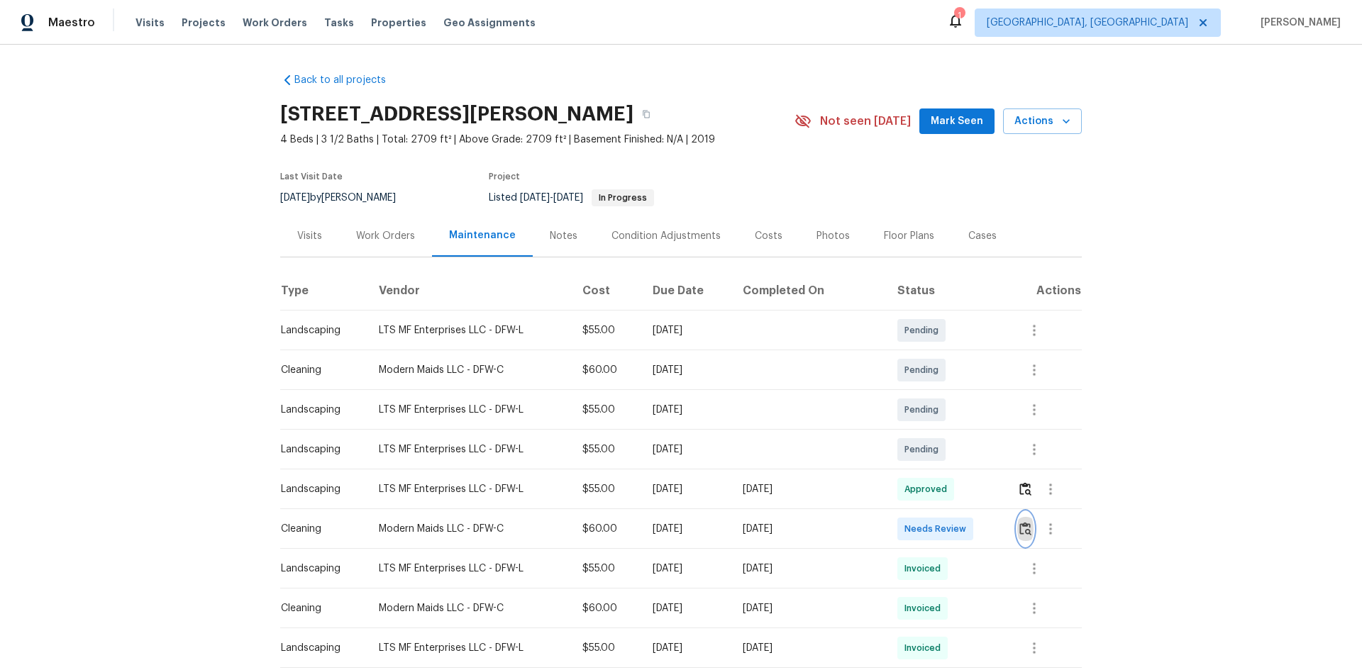
click at [968, 448] on img "button" at bounding box center [1025, 528] width 12 height 13
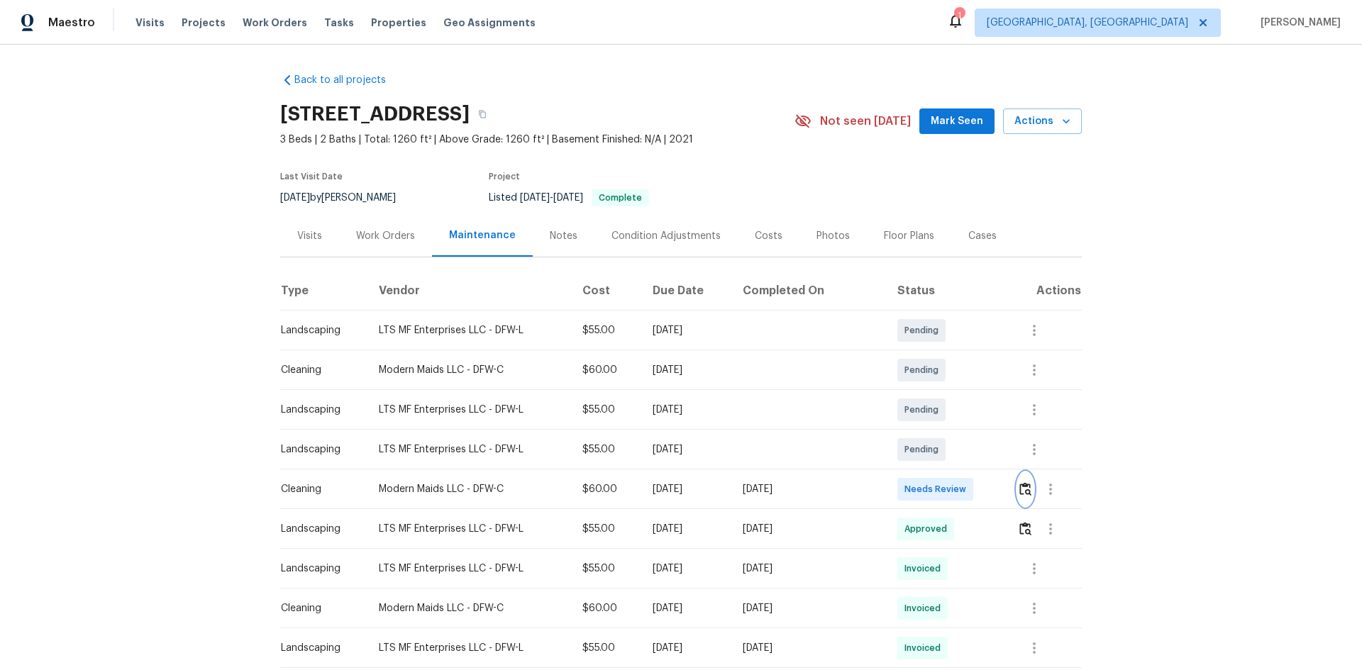
click at [968, 448] on button "button" at bounding box center [1025, 489] width 16 height 34
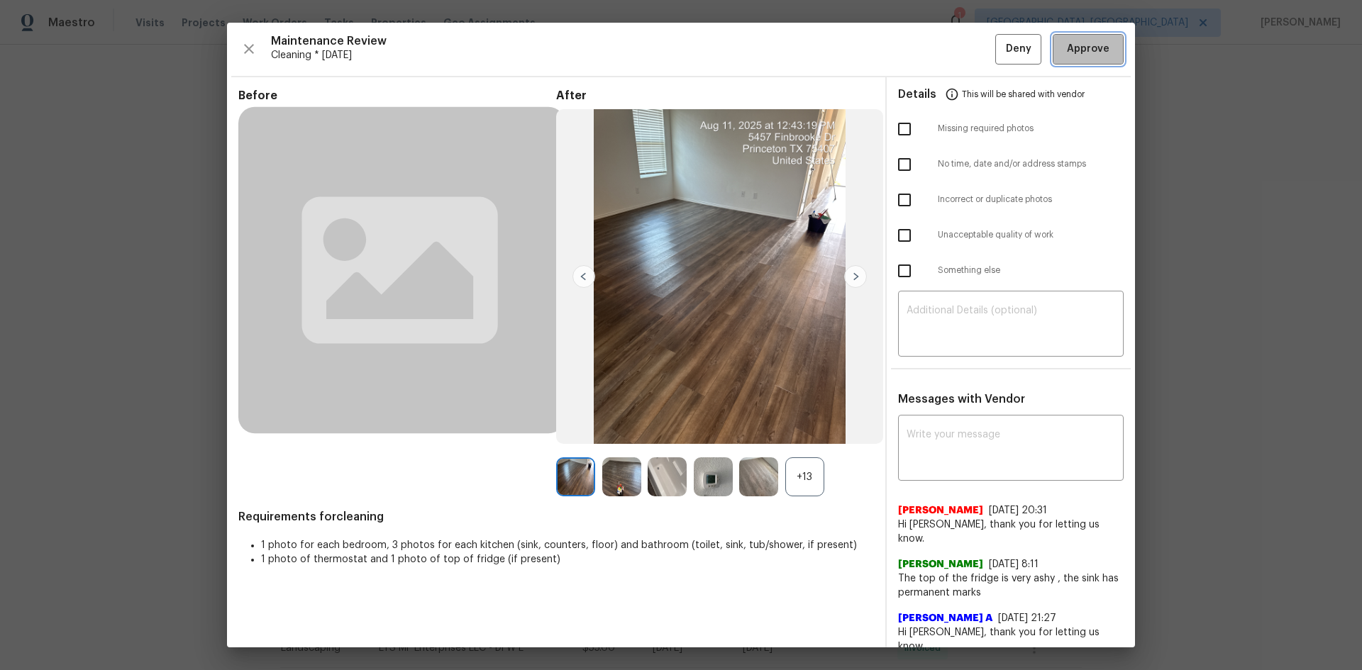
drag, startPoint x: 1093, startPoint y: 39, endPoint x: 628, endPoint y: 124, distance: 472.9
click at [968, 43] on button "Approve" at bounding box center [1087, 49] width 71 height 30
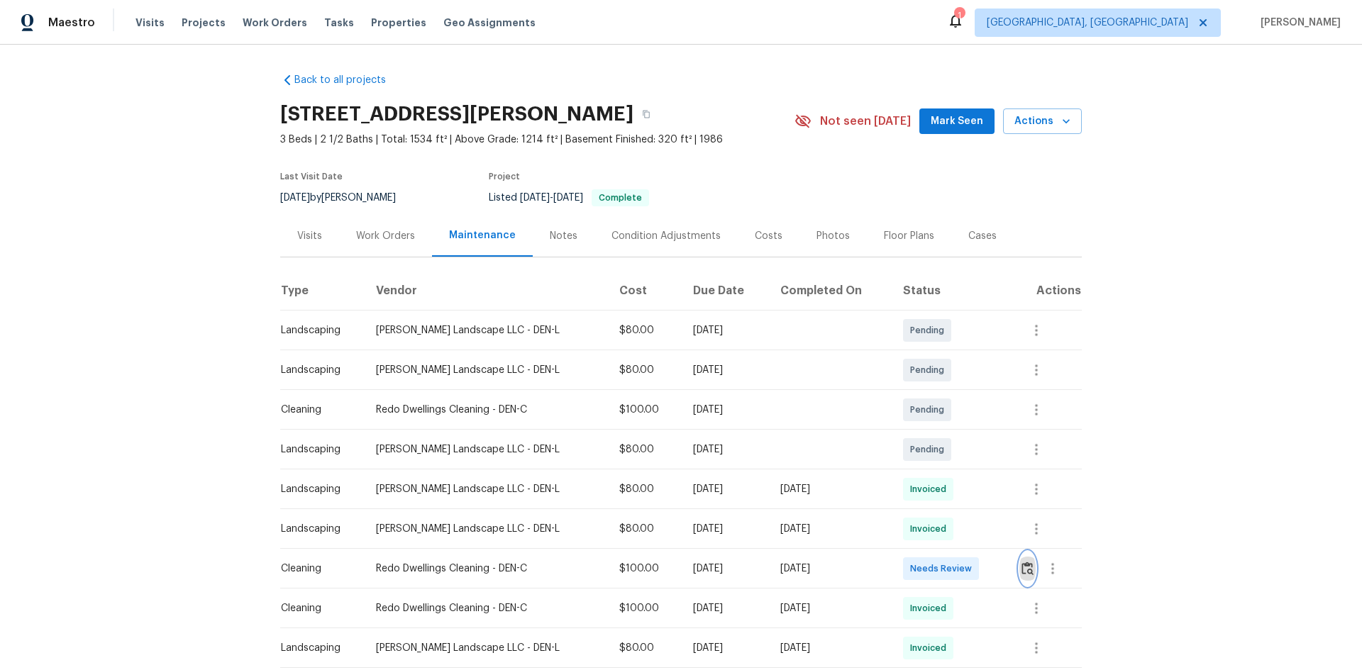
click at [1021, 566] on img "button" at bounding box center [1027, 568] width 12 height 13
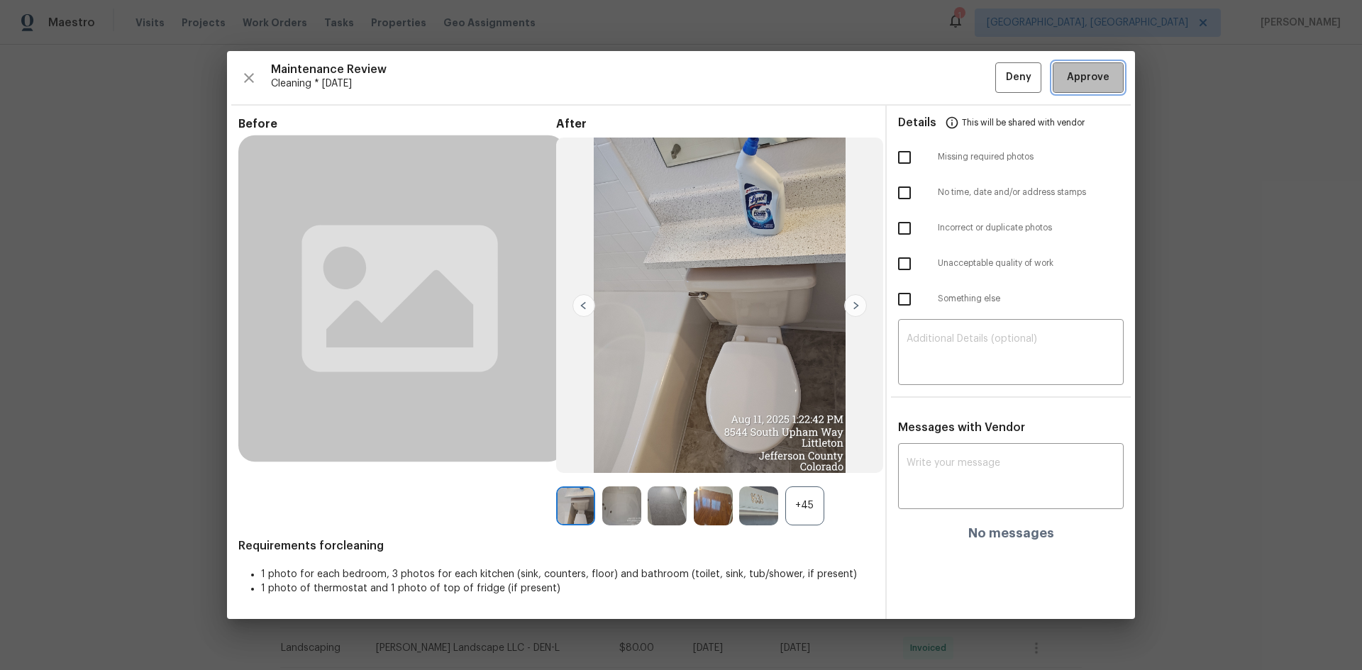
click at [1098, 69] on span "Approve" at bounding box center [1088, 78] width 43 height 18
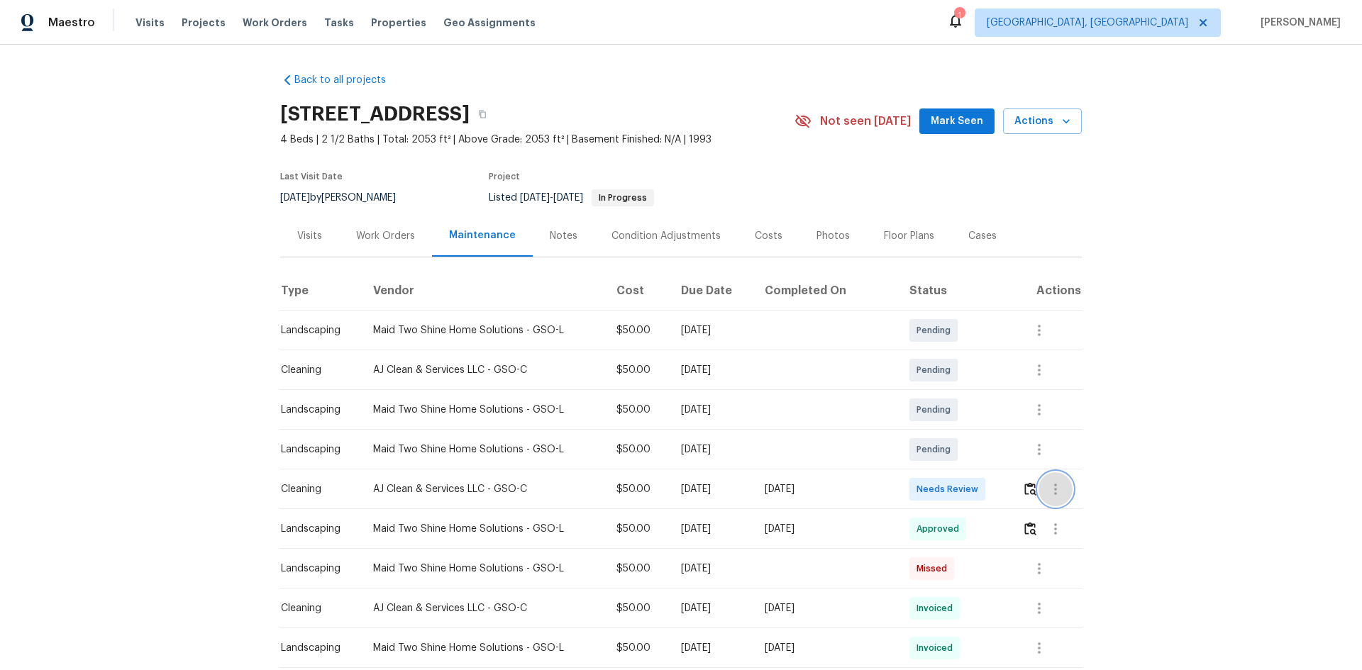
click at [968, 448] on button "button" at bounding box center [1055, 489] width 34 height 34
click at [968, 448] on div at bounding box center [681, 335] width 1362 height 670
click at [968, 448] on button "button" at bounding box center [1030, 489] width 16 height 34
click at [968, 448] on button "button" at bounding box center [1055, 489] width 34 height 34
click at [968, 448] on div at bounding box center [681, 335] width 1362 height 670
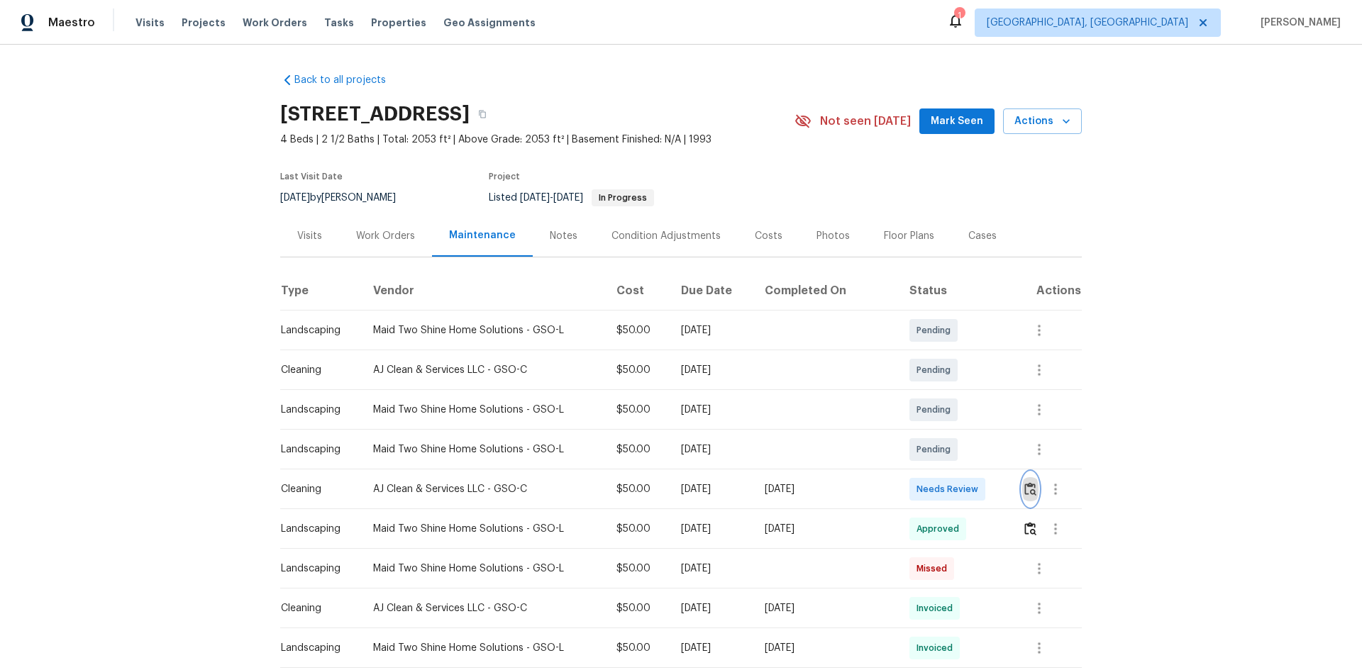
click at [968, 448] on img "button" at bounding box center [1030, 488] width 12 height 13
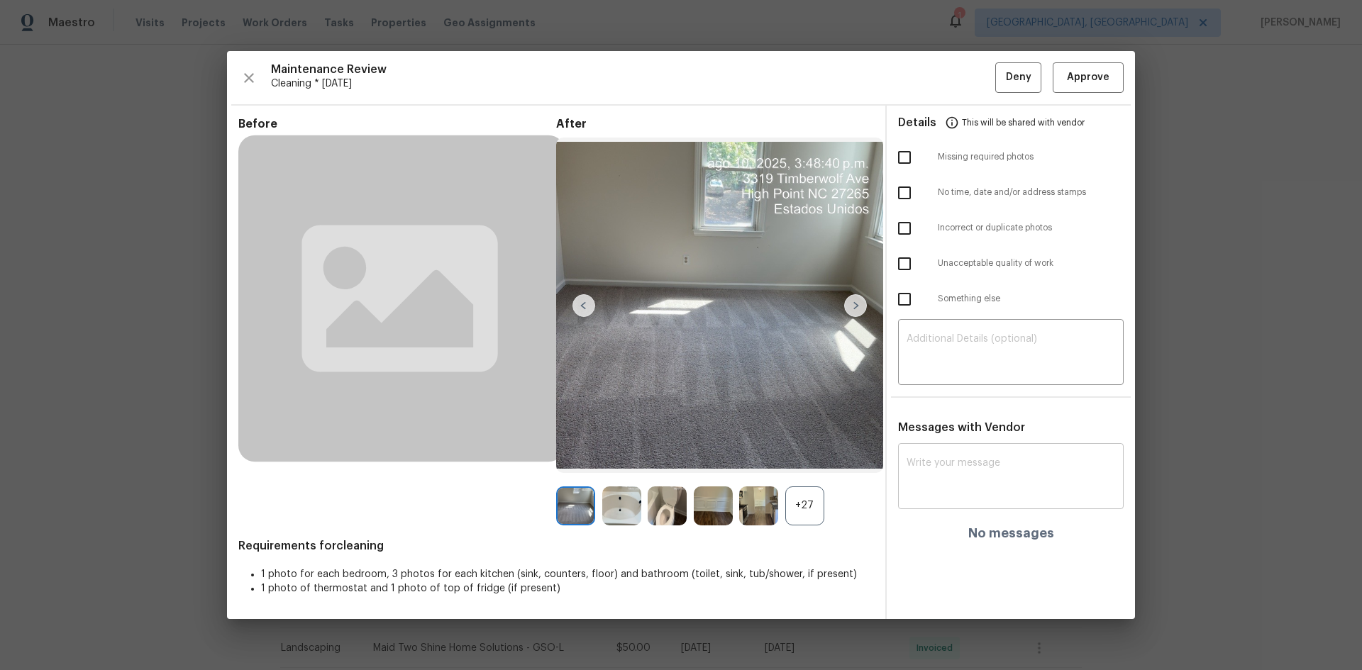
click at [968, 448] on textarea at bounding box center [1010, 478] width 208 height 40
paste textarea "Maintenance Audit Team: Hello! Unfortunately, this cleaning visit completed on …"
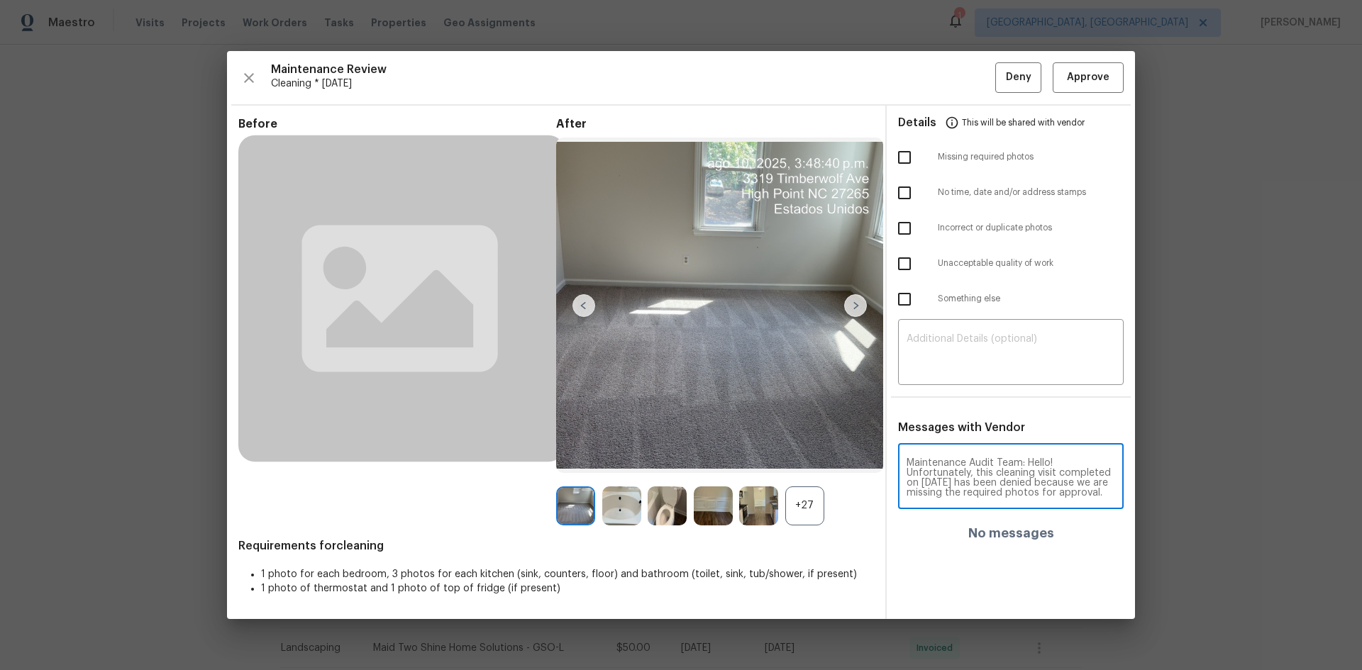
scroll to position [189, 0]
type textarea "Maintenance Audit Team: Hello! Unfortunately, this cleaning visit completed on …"
click at [968, 357] on textarea at bounding box center [1010, 354] width 208 height 40
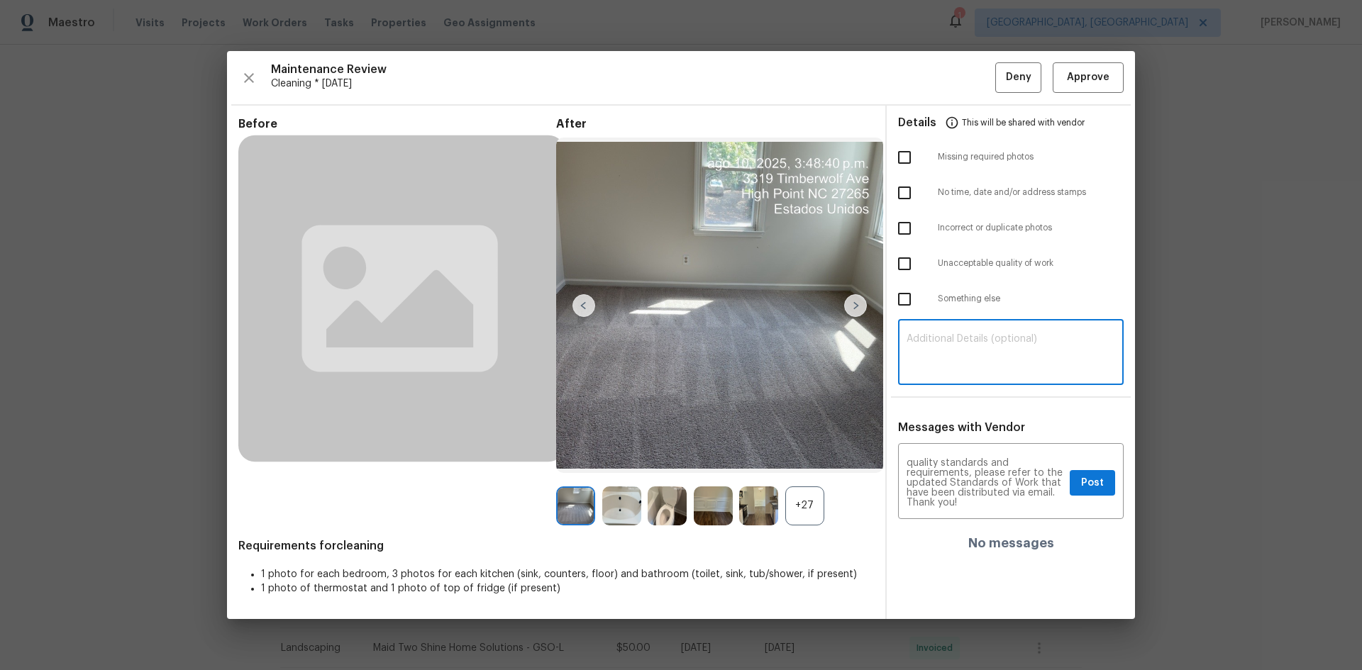
paste textarea "Maintenance Audit Team: Hello! Unfortunately, this cleaning visit completed on …"
type textarea "Maintenance Audit Team: Hello! Unfortunately, this cleaning visit completed on …"
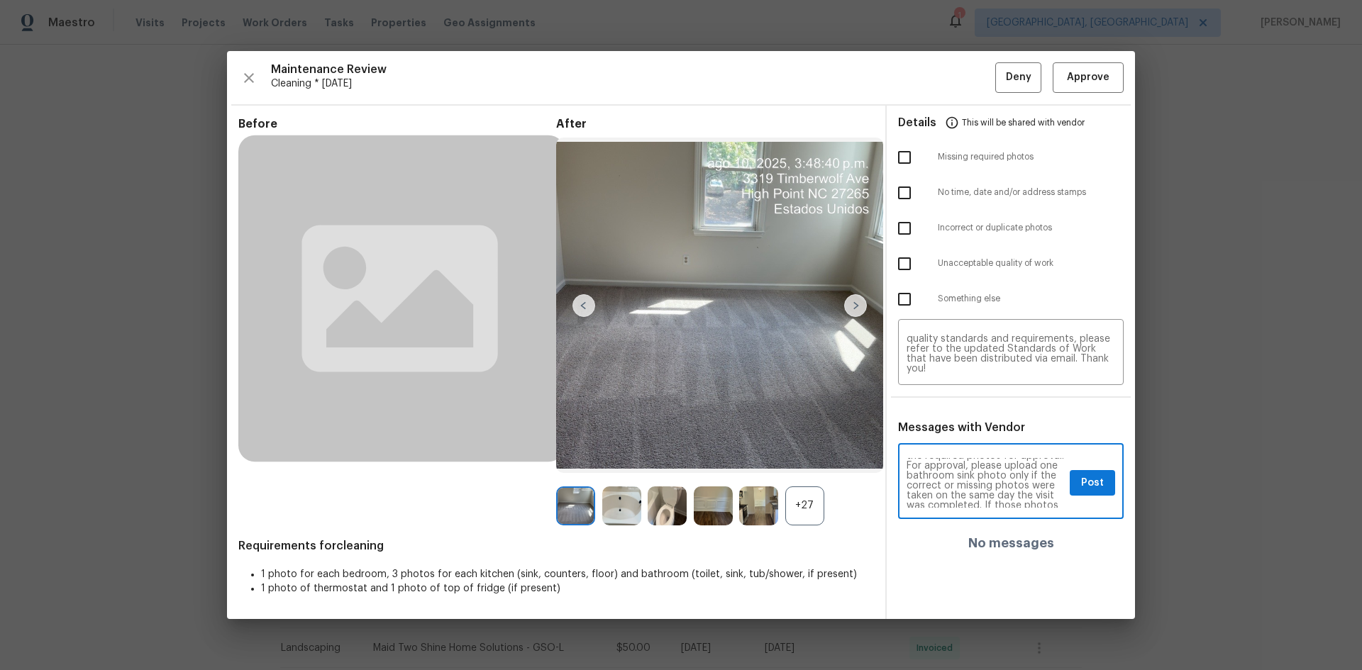
scroll to position [57, 0]
click at [968, 448] on button "Post" at bounding box center [1091, 483] width 45 height 26
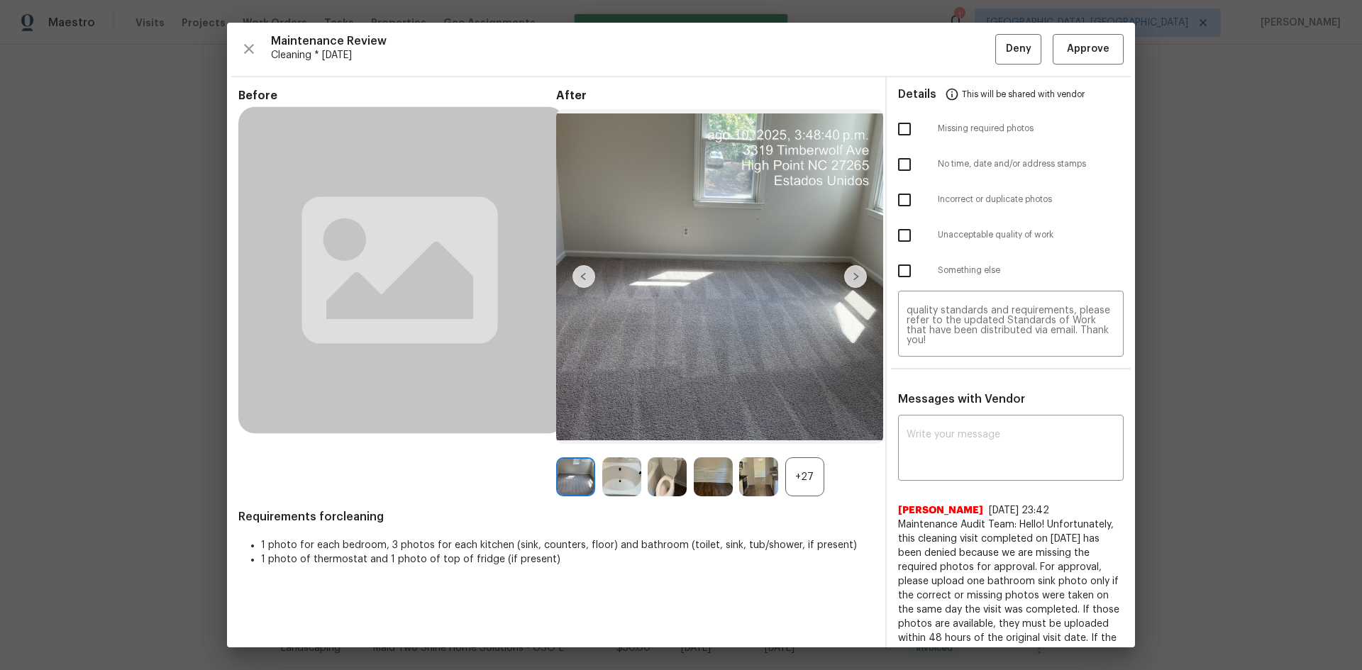
scroll to position [0, 0]
click at [906, 128] on input "checkbox" at bounding box center [904, 129] width 30 height 30
checkbox input "true"
click at [968, 60] on button "Deny" at bounding box center [1018, 49] width 46 height 30
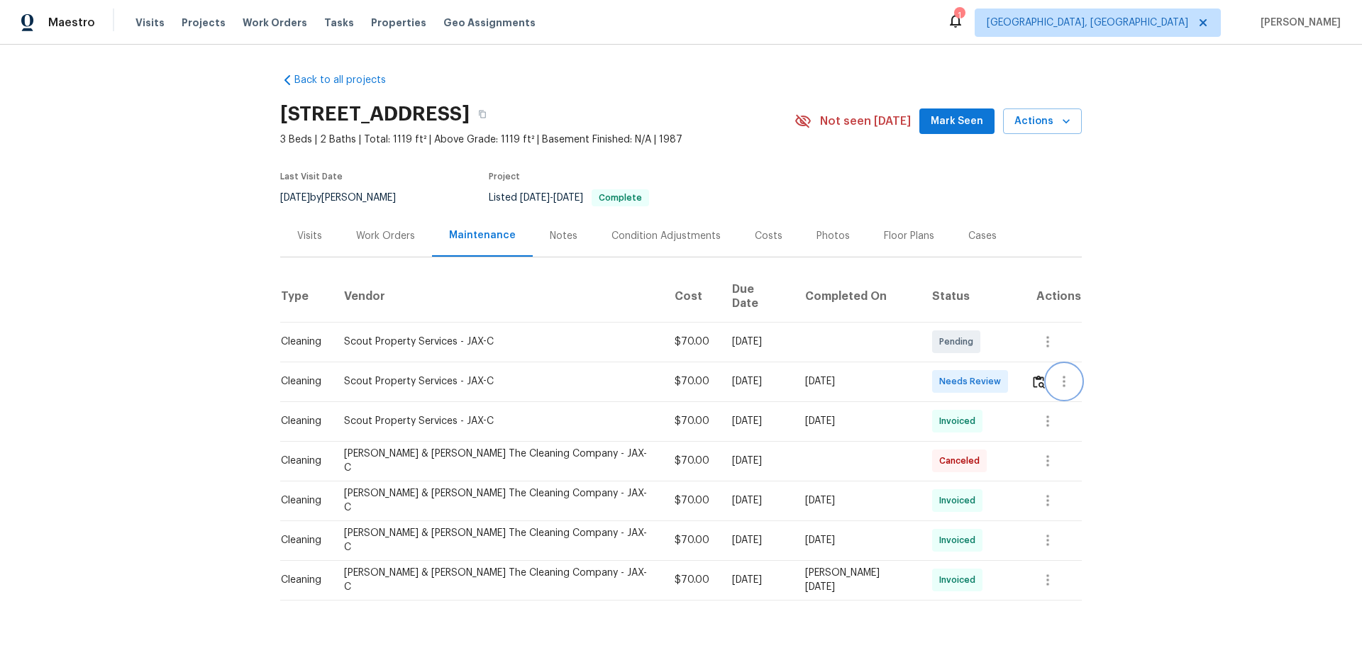
click at [968, 382] on button "button" at bounding box center [1064, 382] width 34 height 34
click at [968, 382] on div at bounding box center [681, 335] width 1362 height 670
click at [968, 388] on img "button" at bounding box center [1039, 381] width 12 height 13
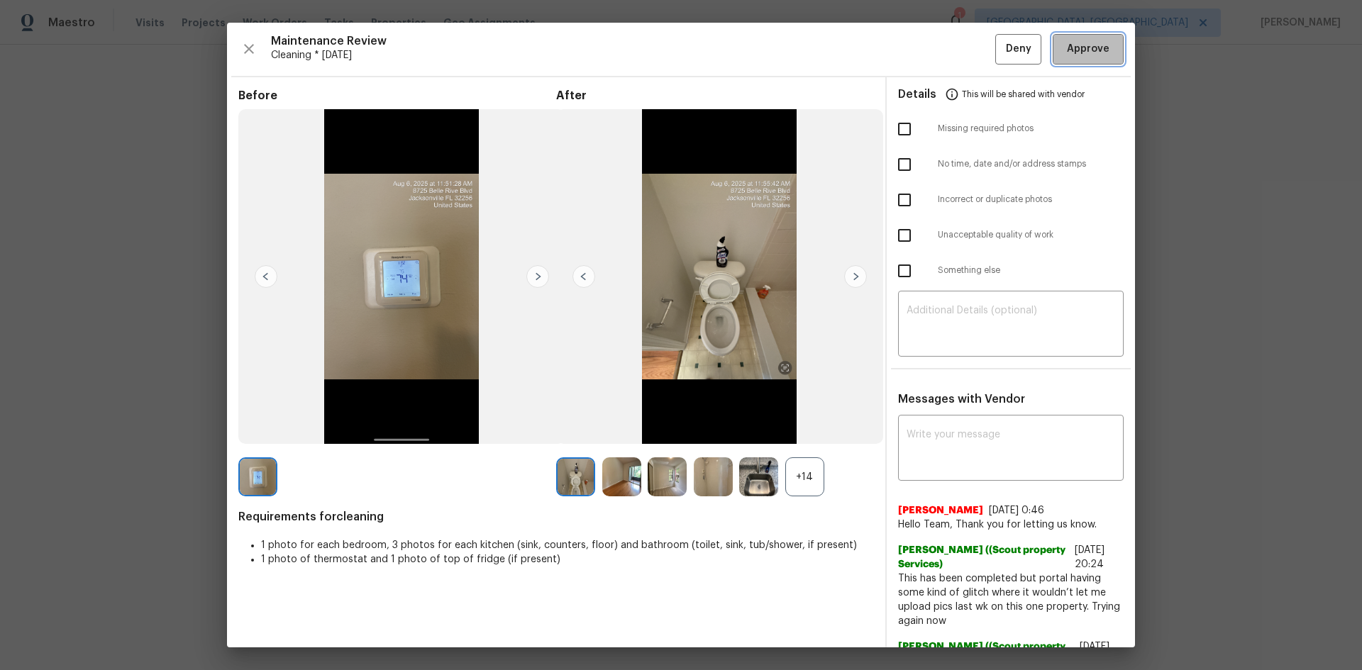
click at [968, 45] on span "Approve" at bounding box center [1088, 49] width 43 height 18
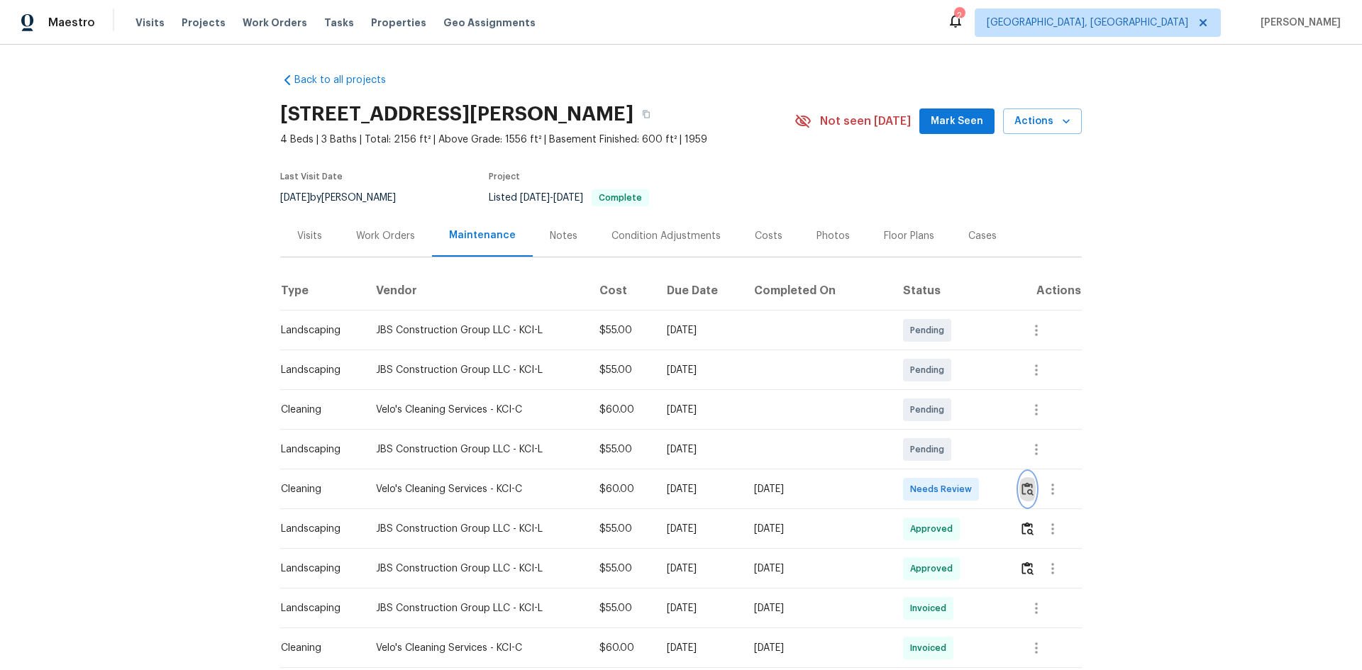
click at [968, 448] on button "button" at bounding box center [1027, 489] width 16 height 34
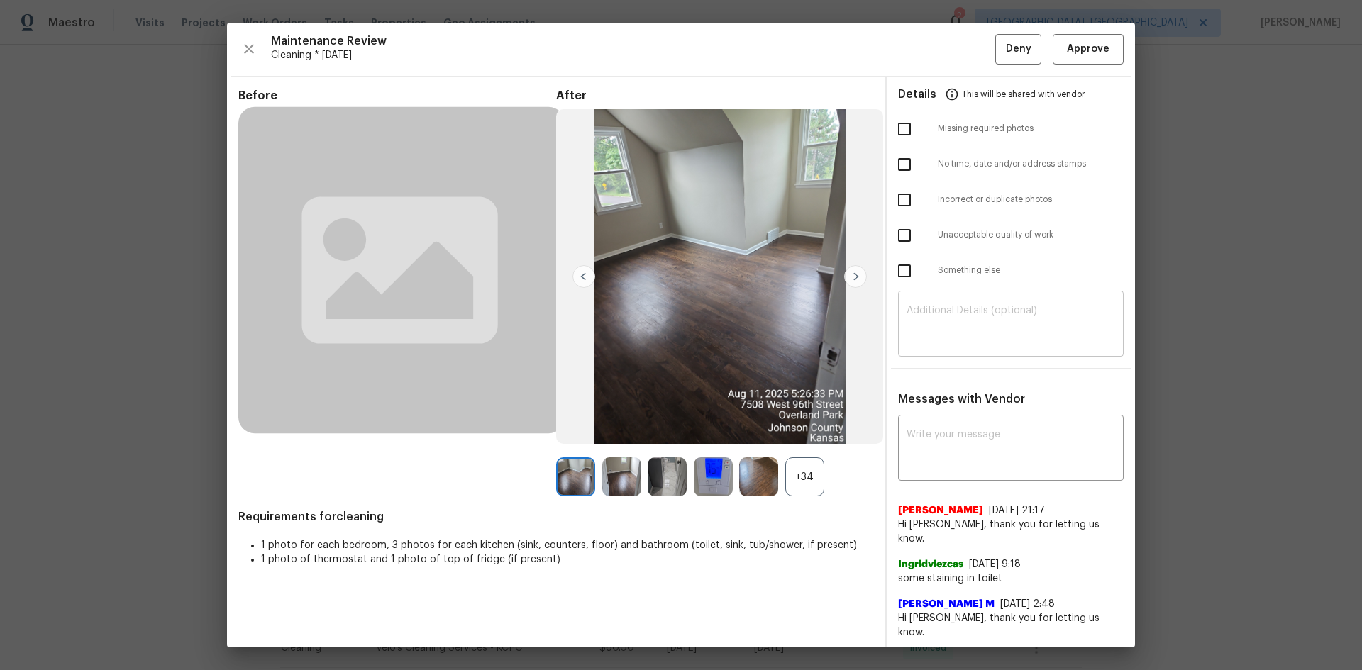
scroll to position [71, 0]
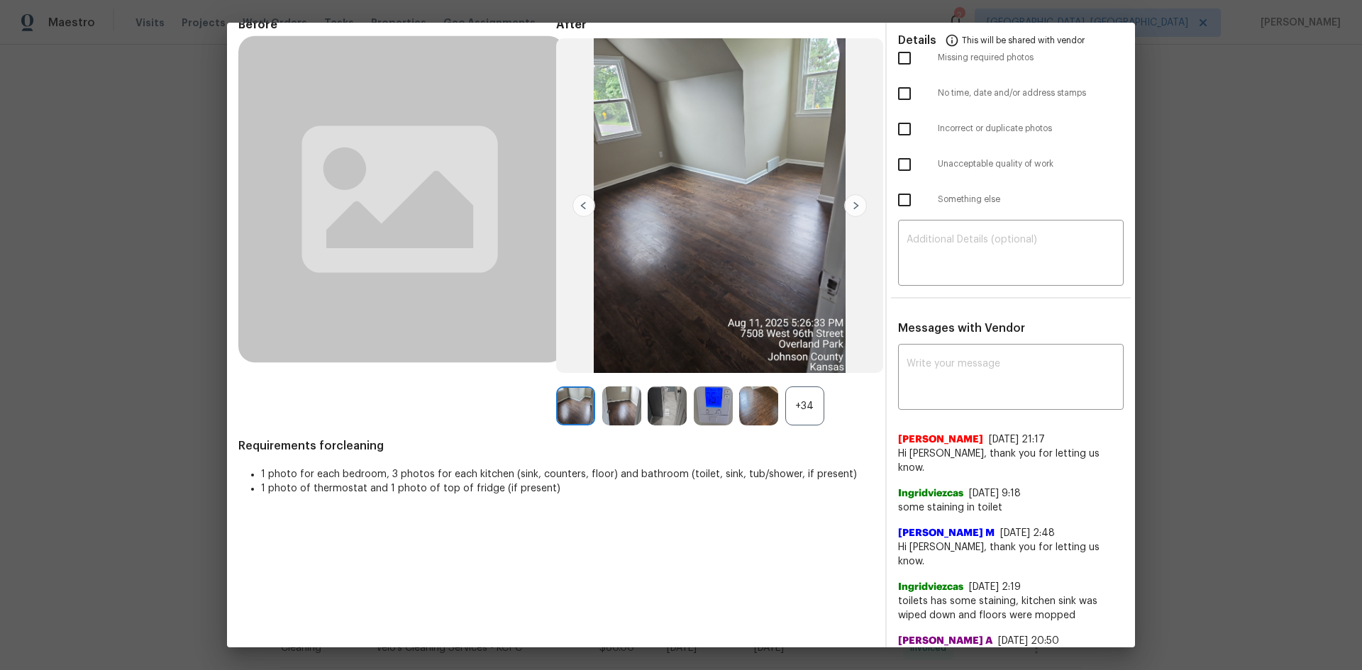
click at [812, 415] on div "+34" at bounding box center [804, 405] width 39 height 39
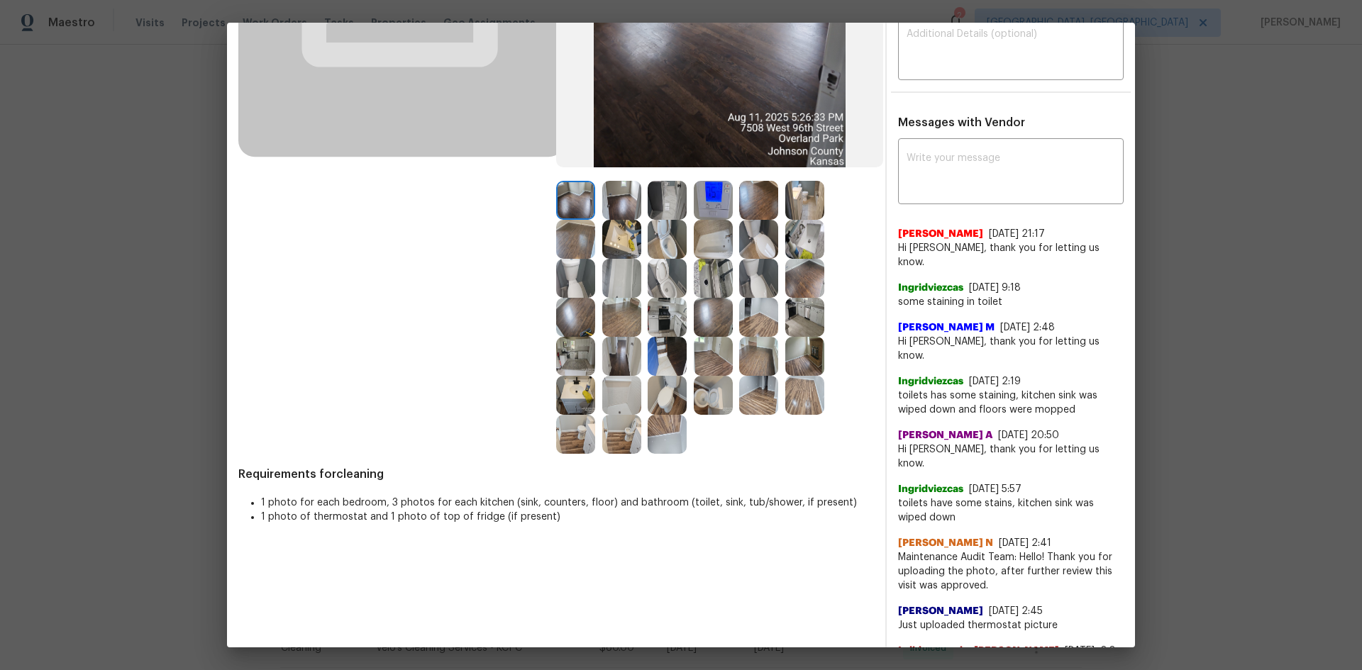
scroll to position [0, 0]
